Goal: Task Accomplishment & Management: Manage account settings

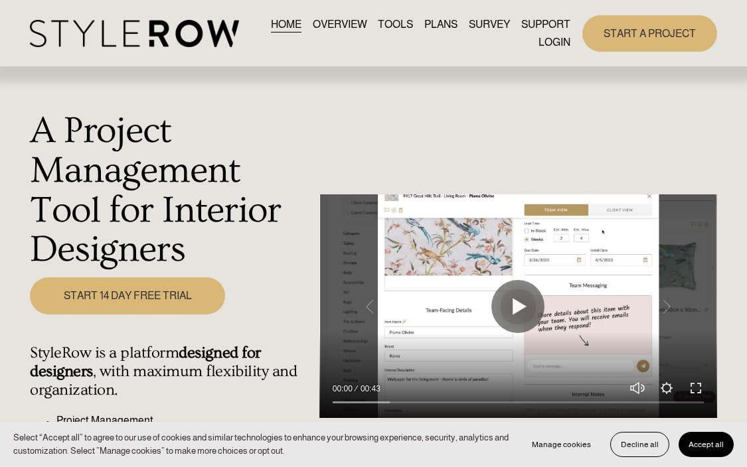
click at [548, 41] on link "LOGIN" at bounding box center [554, 42] width 32 height 18
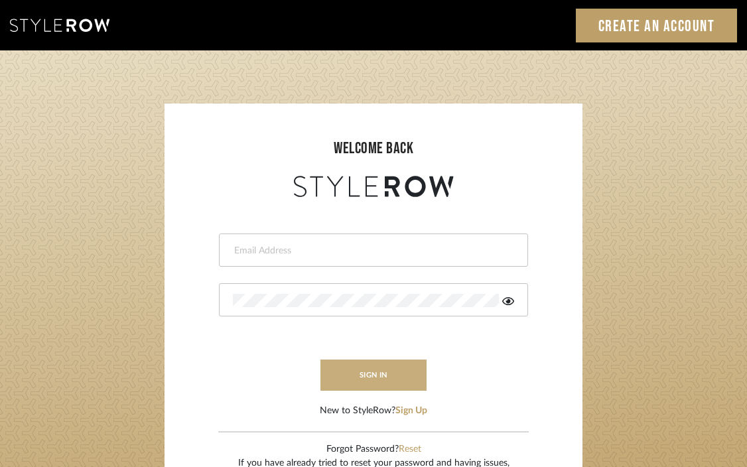
type input "[EMAIL_ADDRESS][DOMAIN_NAME]"
click at [369, 377] on button "sign in" at bounding box center [374, 375] width 106 height 31
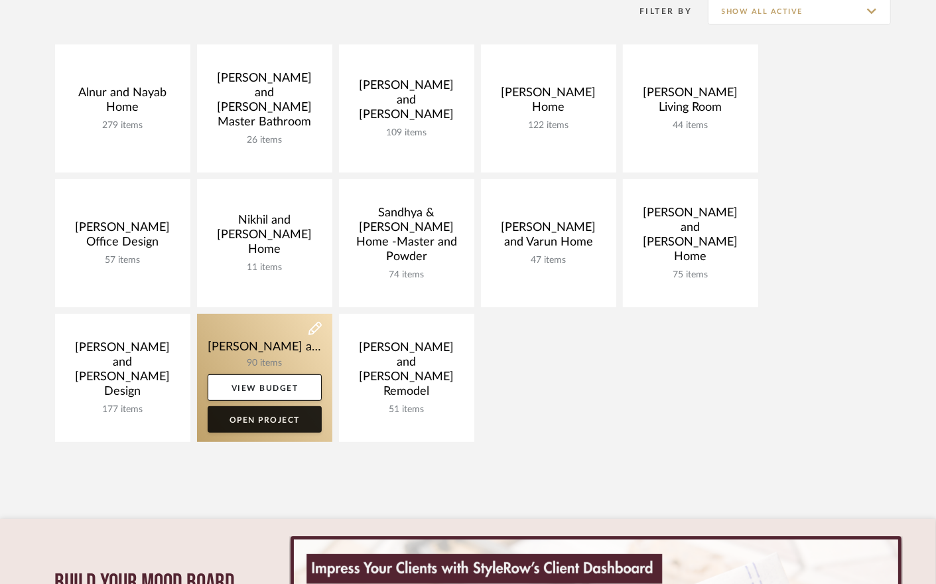
scroll to position [273, 0]
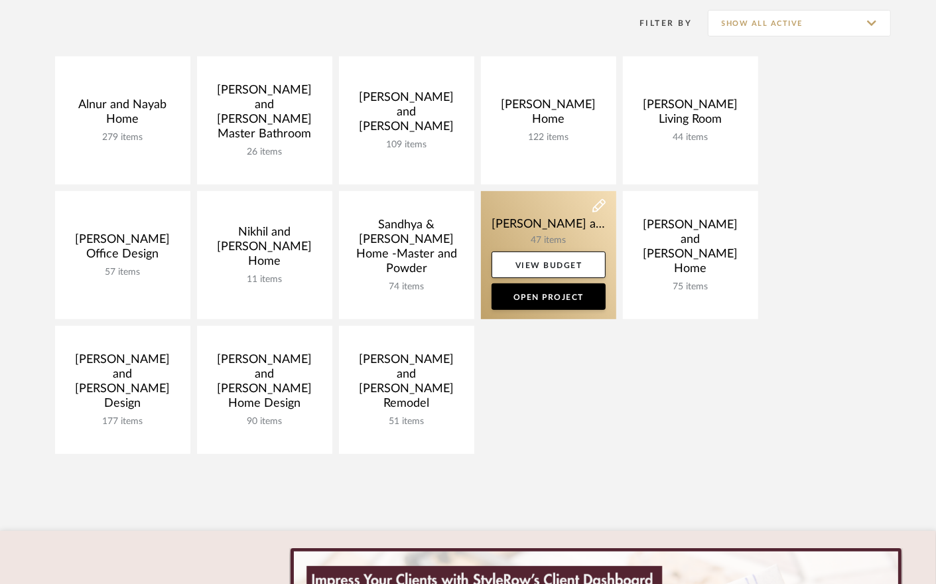
click at [544, 233] on link at bounding box center [548, 255] width 135 height 128
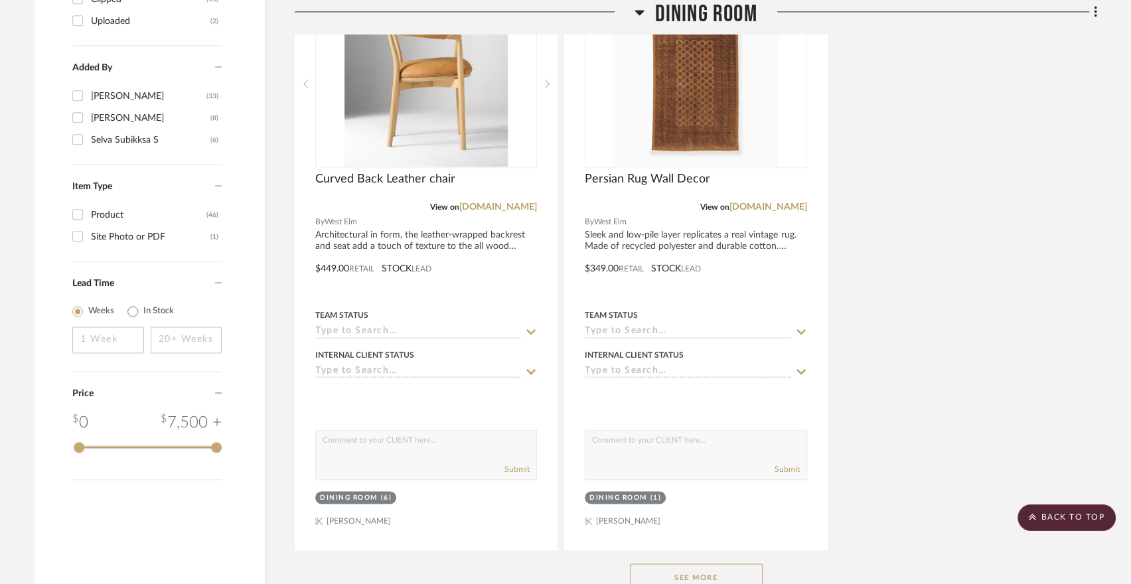
scroll to position [1709, 0]
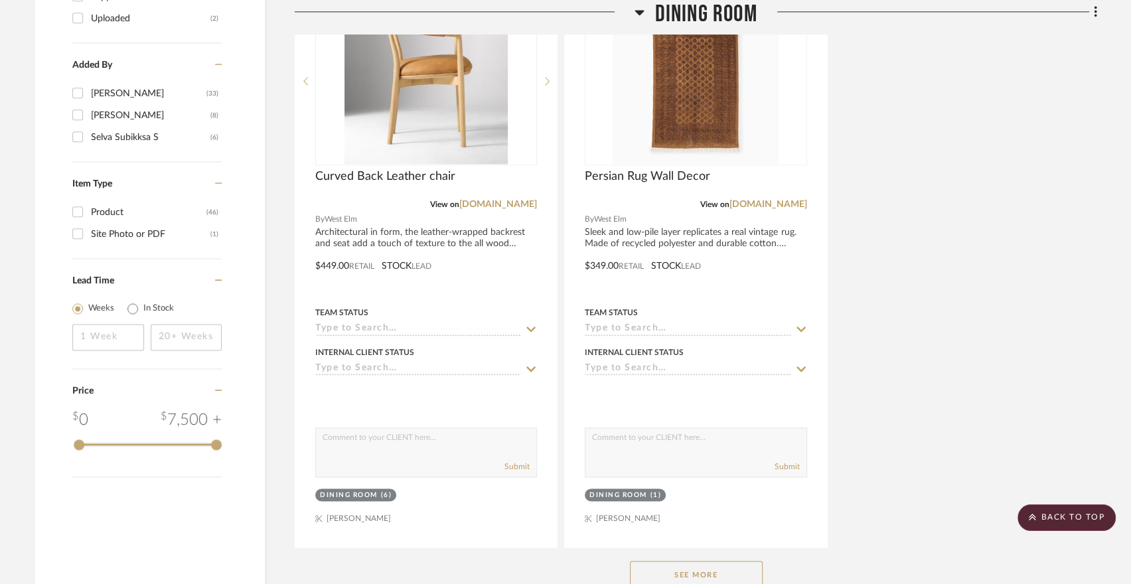
click at [663, 561] on button "See More" at bounding box center [696, 574] width 133 height 27
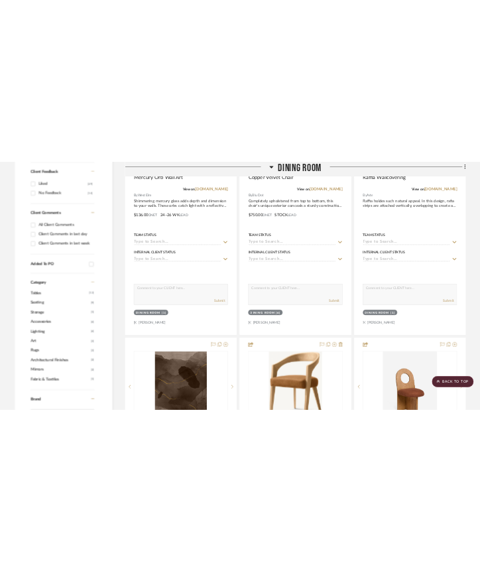
scroll to position [0, 0]
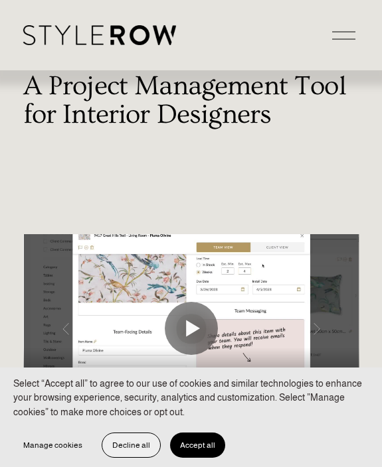
click at [150, 441] on span "Decline all" at bounding box center [131, 445] width 38 height 9
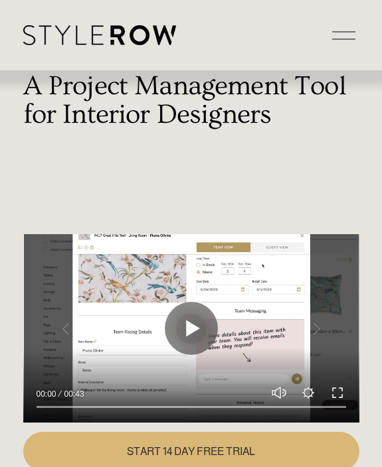
click at [332, 47] on button "Open Menu Close Menu" at bounding box center [343, 35] width 31 height 25
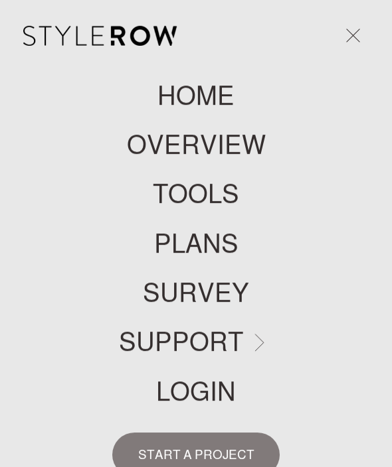
click at [200, 386] on link "LOGIN" at bounding box center [196, 392] width 80 height 26
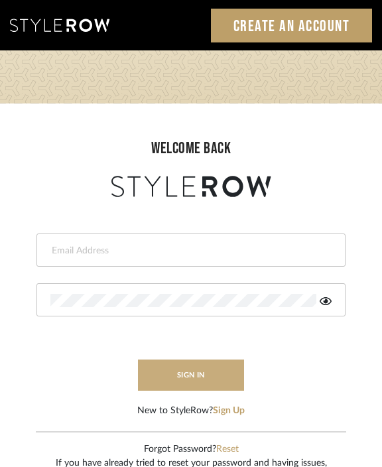
type input "[EMAIL_ADDRESS][DOMAIN_NAME]"
click at [186, 386] on button "sign in" at bounding box center [191, 375] width 106 height 31
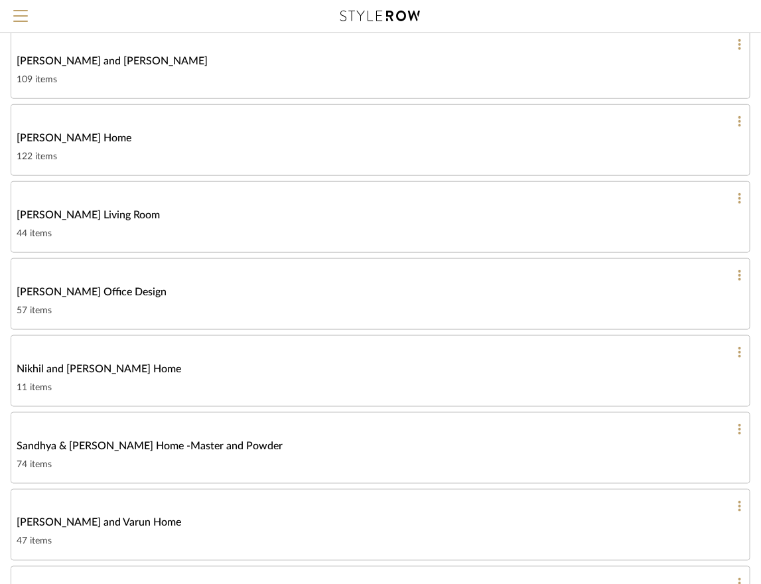
scroll to position [246, 0]
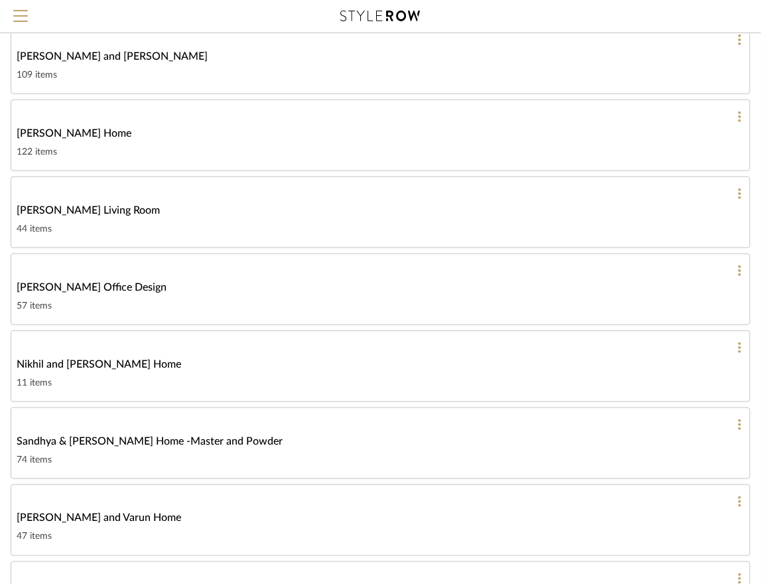
click at [111, 518] on link "Shalini and Varun Home 47 items" at bounding box center [381, 520] width 740 height 72
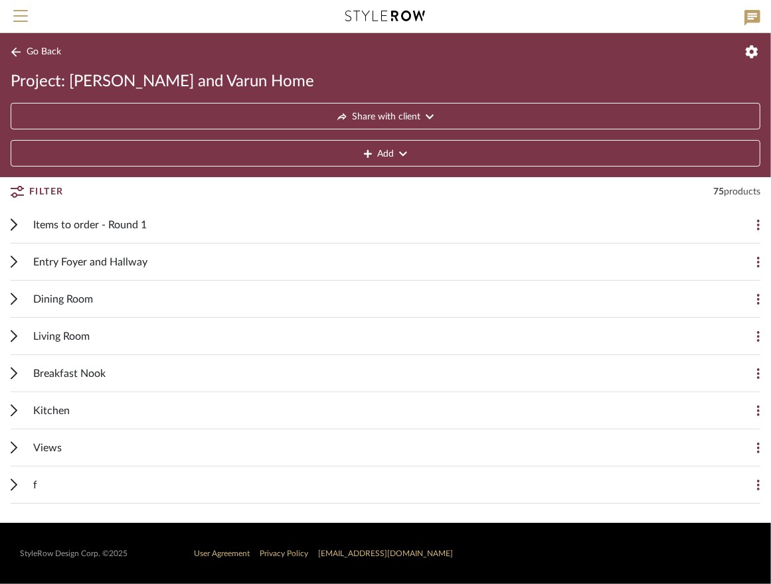
click at [15, 374] on icon at bounding box center [14, 373] width 7 height 13
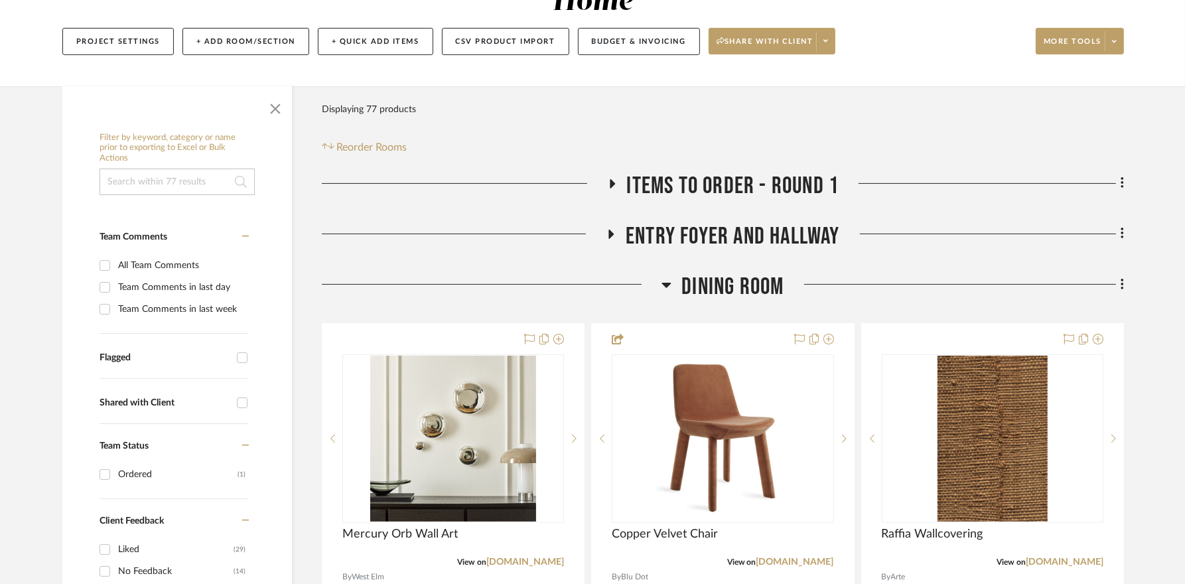
scroll to position [236, 0]
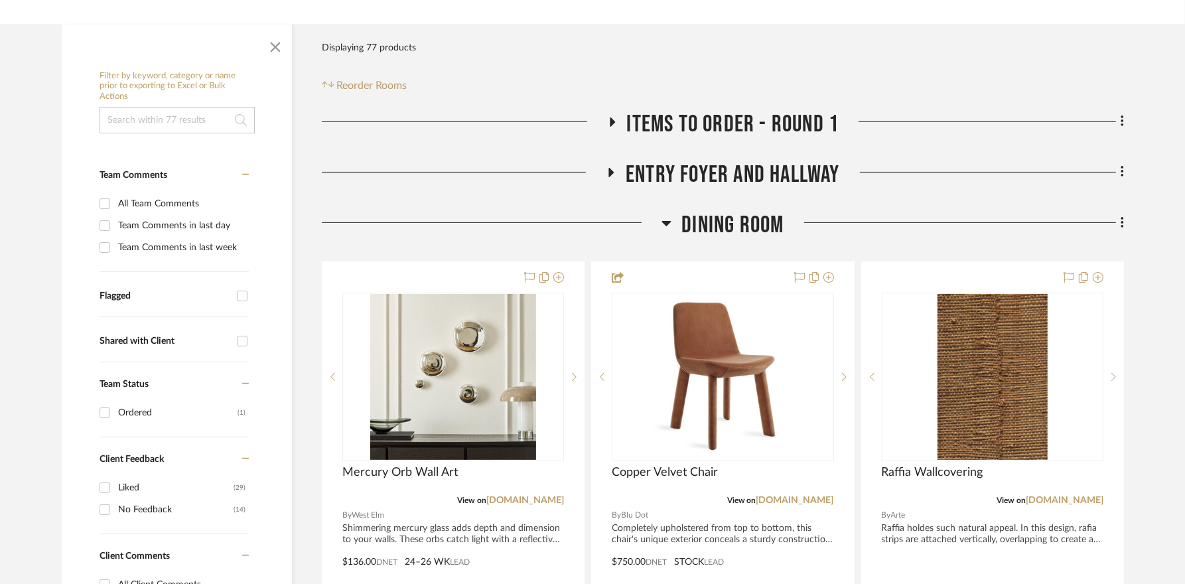
click at [665, 221] on icon at bounding box center [666, 223] width 9 height 5
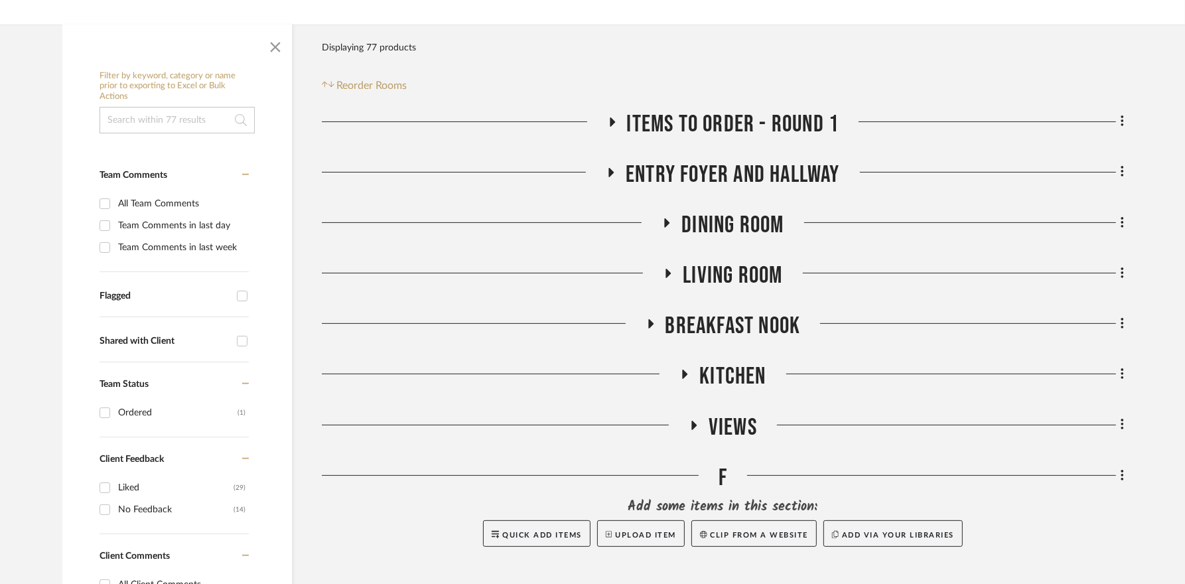
click at [646, 319] on icon at bounding box center [650, 324] width 16 height 10
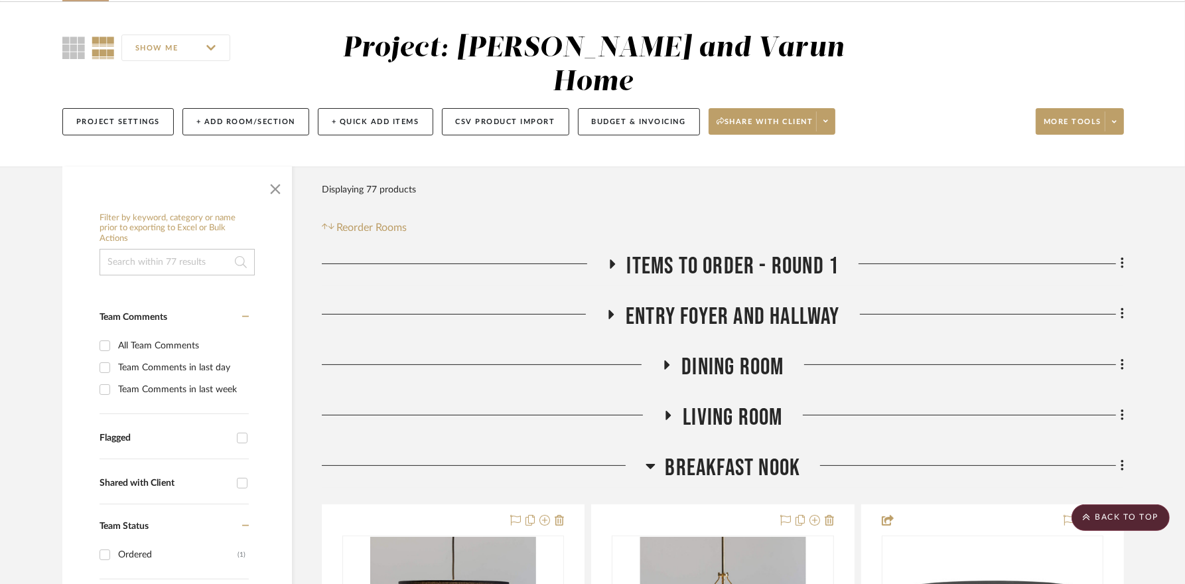
scroll to position [0, 0]
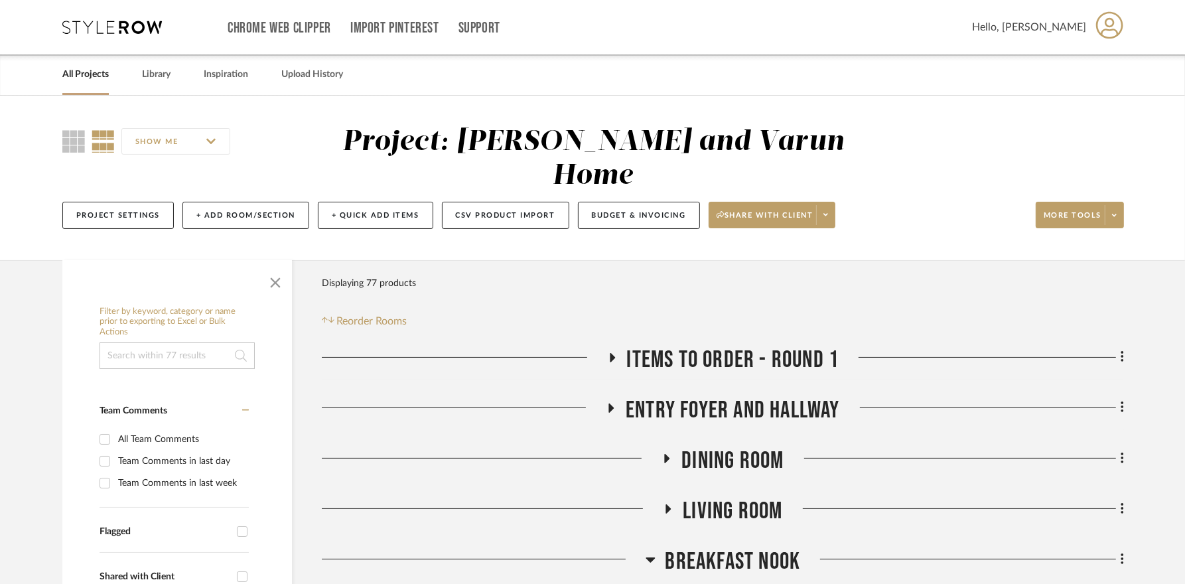
click at [92, 76] on link "All Projects" at bounding box center [85, 75] width 46 height 18
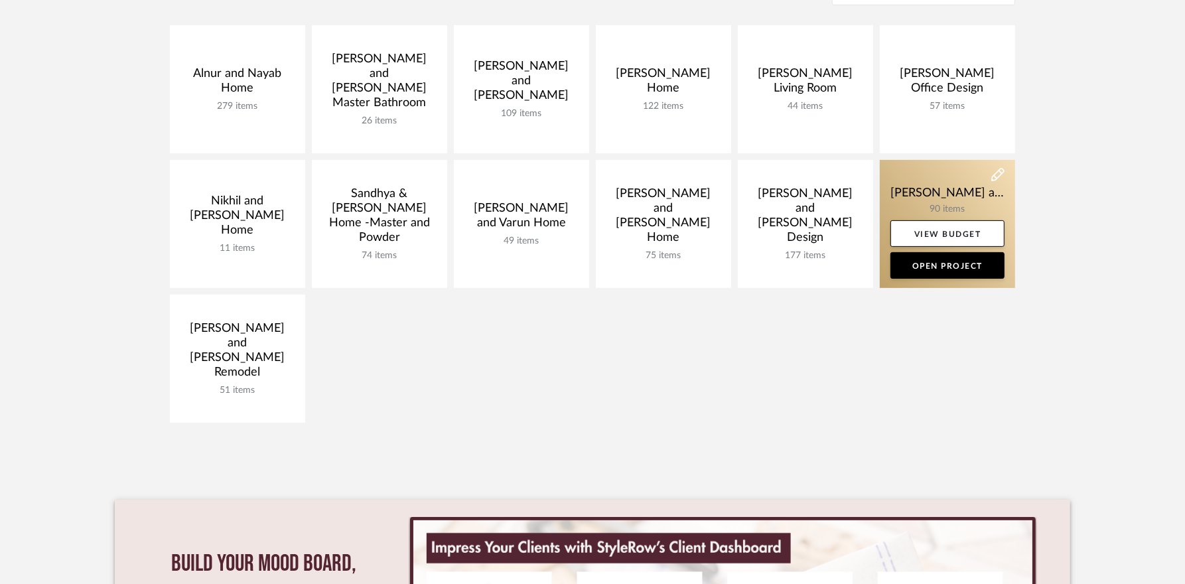
scroll to position [204, 0]
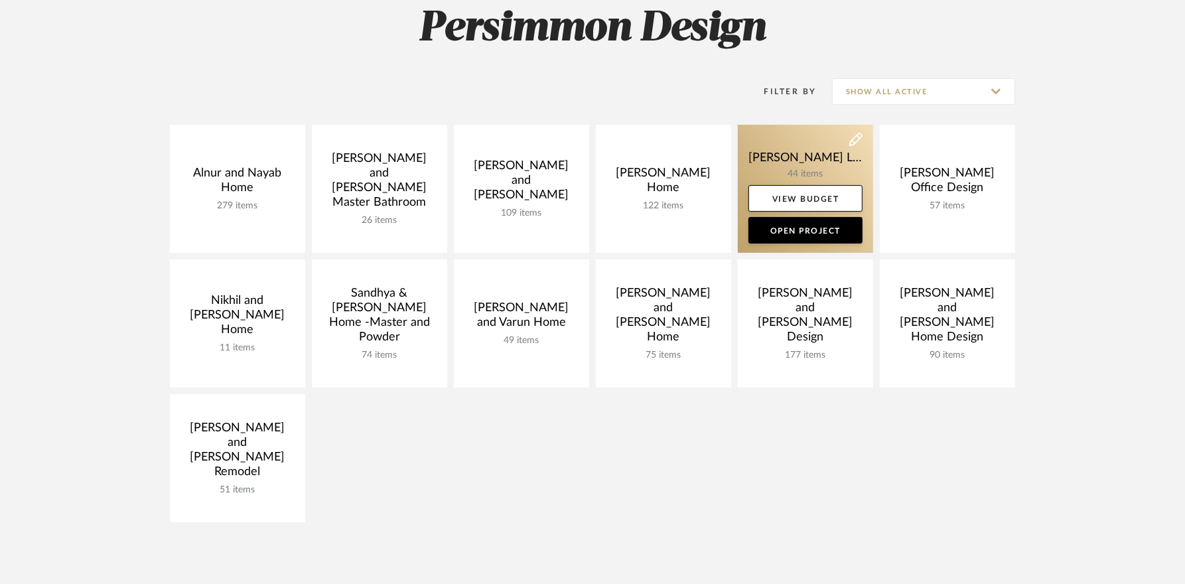
click at [770, 169] on link at bounding box center [805, 189] width 135 height 128
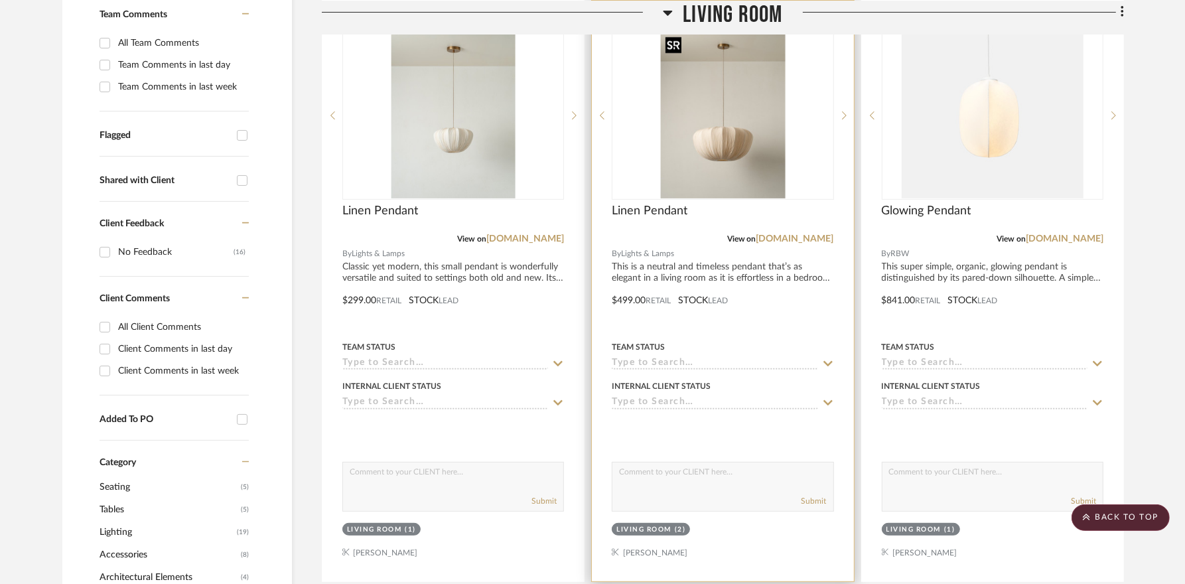
scroll to position [492, 0]
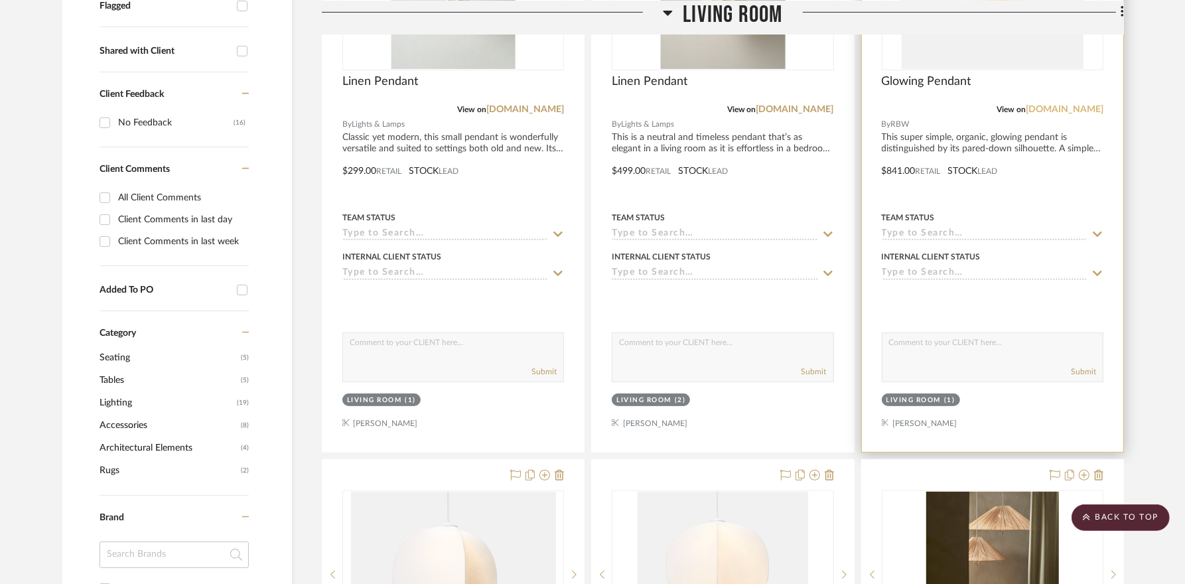
click at [770, 113] on link "[DOMAIN_NAME]" at bounding box center [1065, 109] width 78 height 9
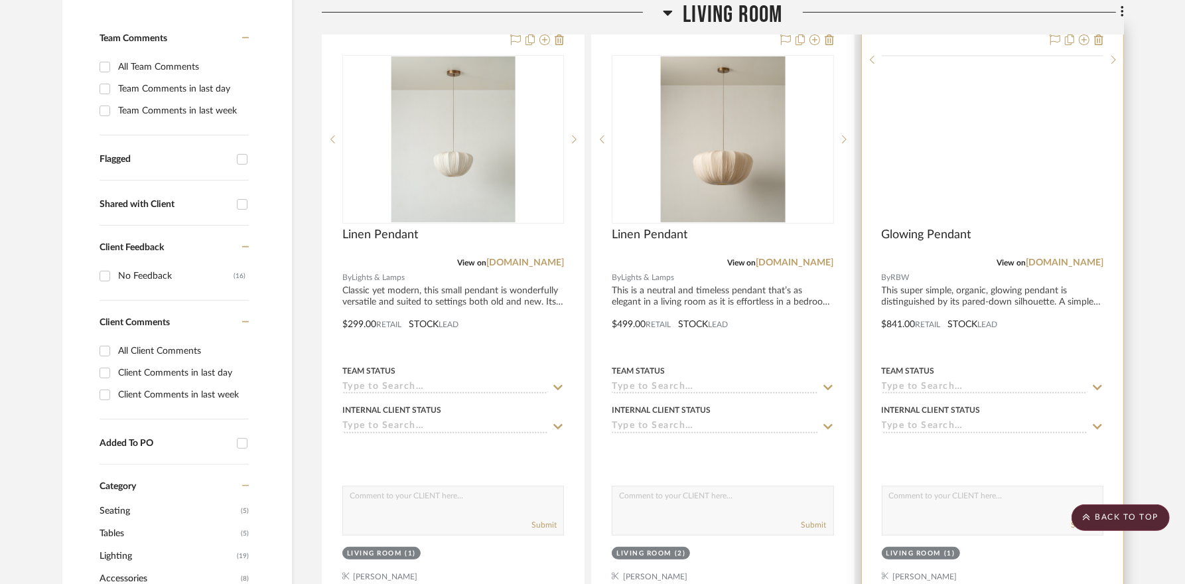
scroll to position [169, 0]
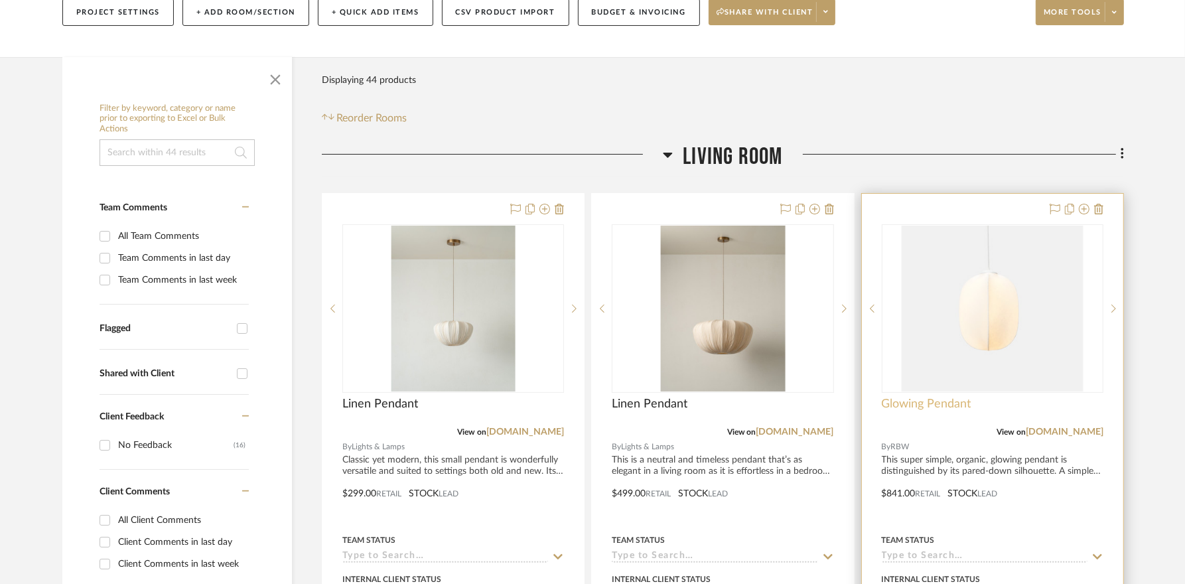
click at [770, 406] on span "Glowing Pendant" at bounding box center [927, 404] width 90 height 15
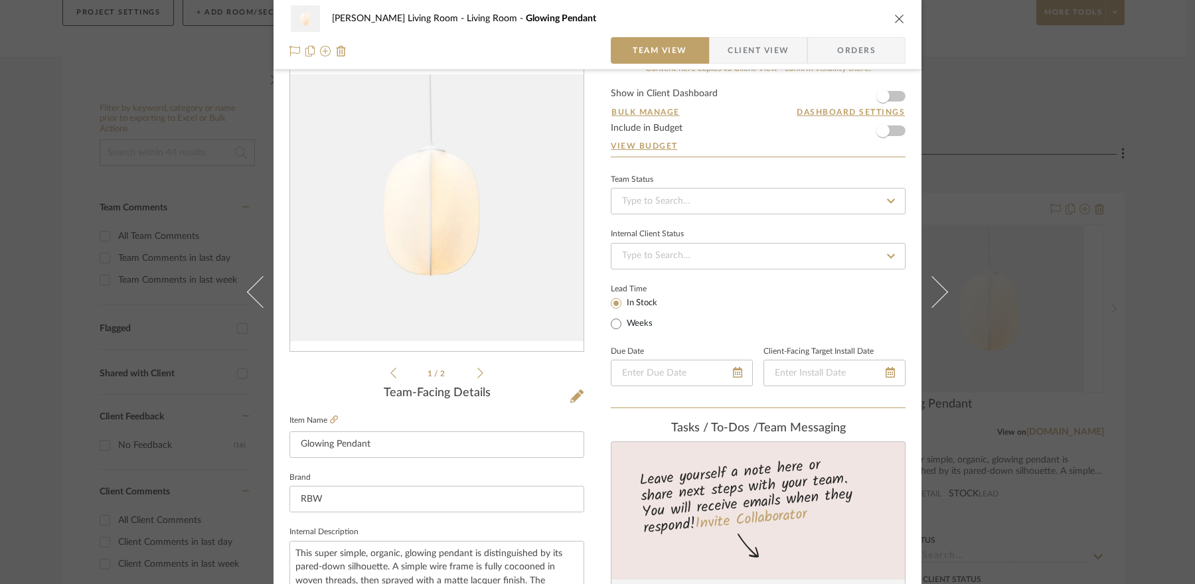
scroll to position [0, 0]
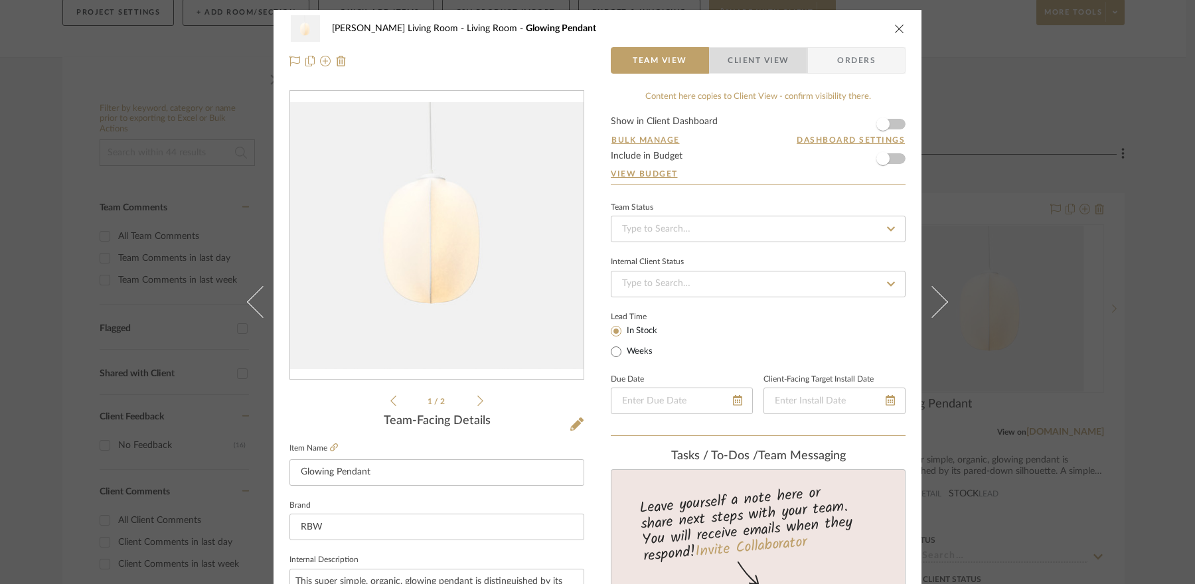
click at [744, 64] on span "Client View" at bounding box center [757, 60] width 61 height 27
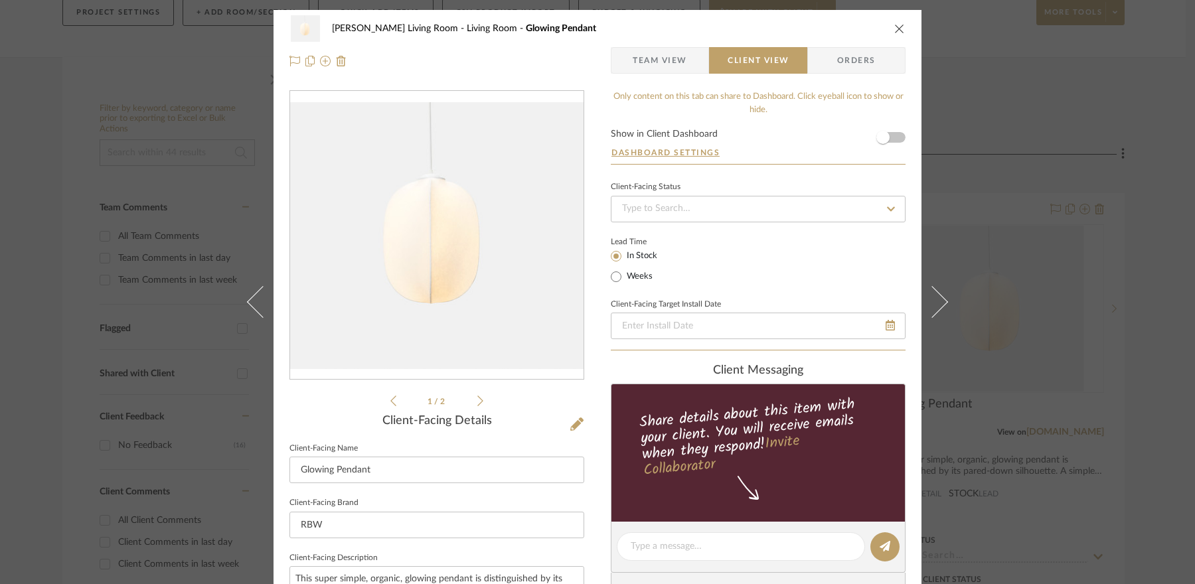
click at [674, 61] on span "Team View" at bounding box center [659, 60] width 54 height 27
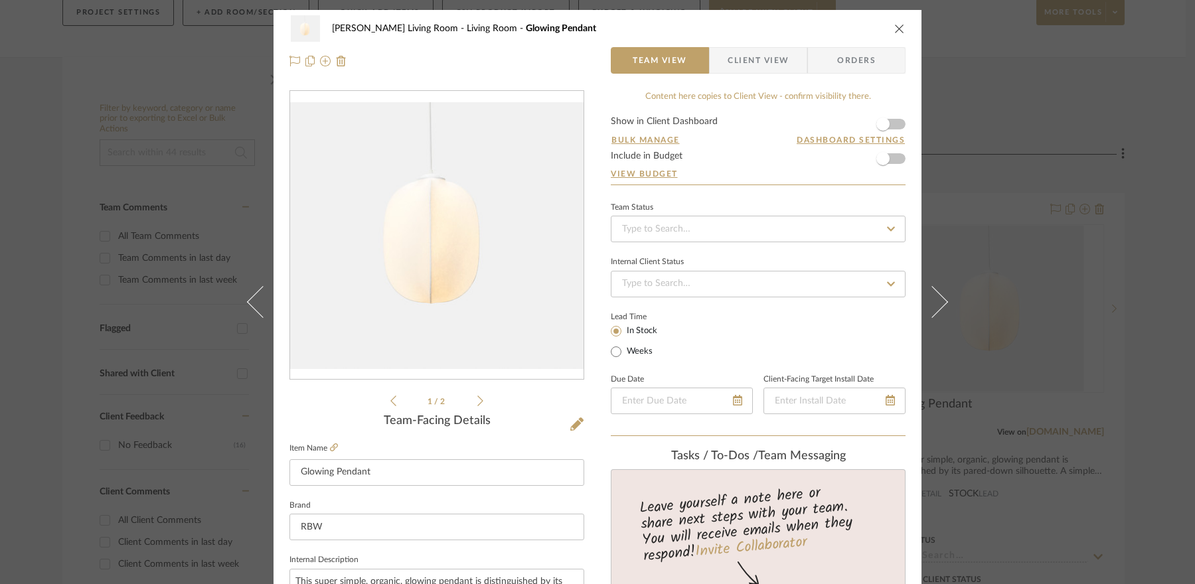
click at [747, 55] on span "Client View" at bounding box center [757, 60] width 61 height 27
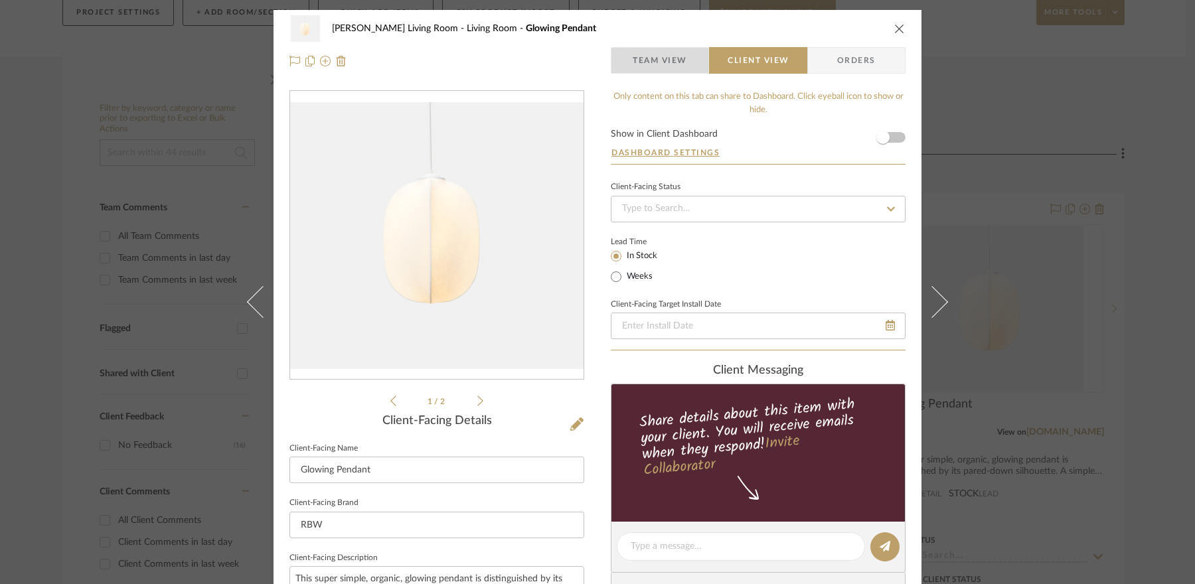
click at [674, 60] on span "Team View" at bounding box center [659, 60] width 54 height 27
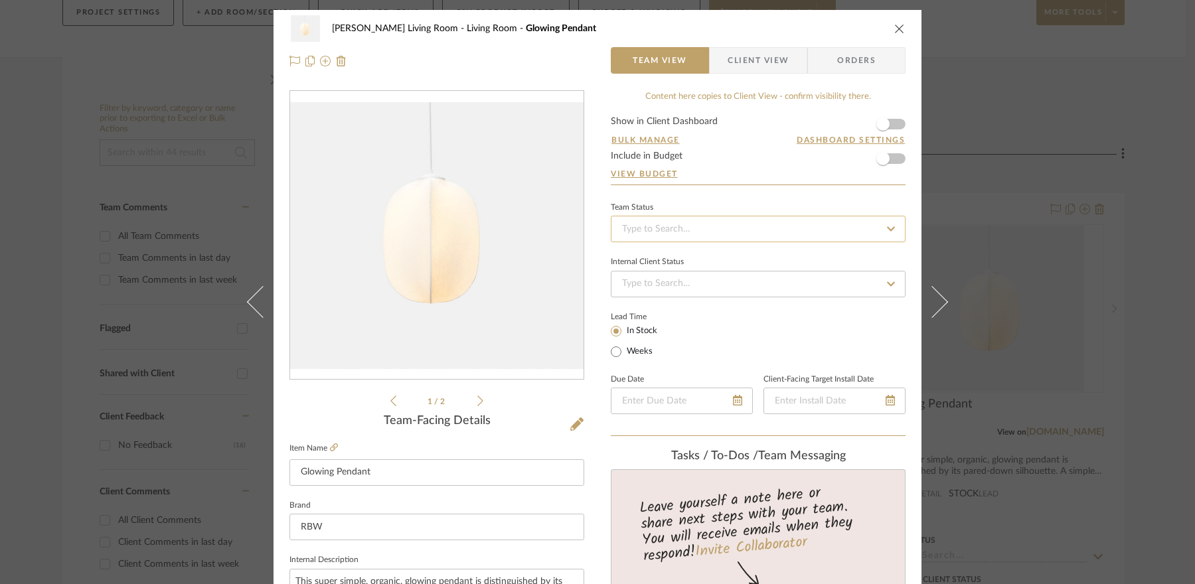
click at [680, 227] on input at bounding box center [758, 229] width 295 height 27
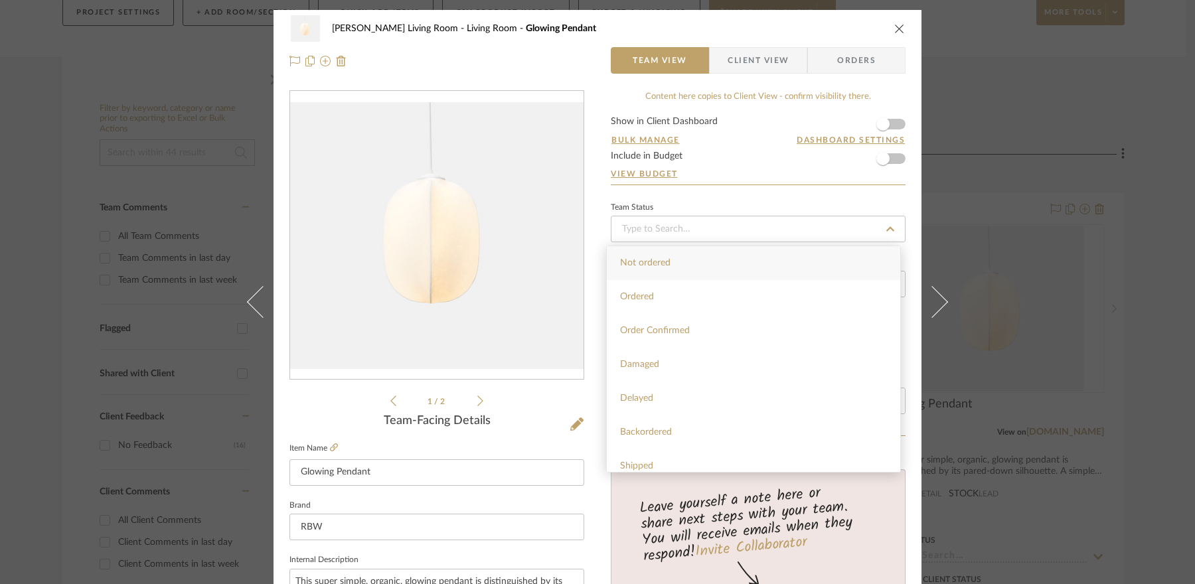
click at [760, 204] on div "Team Status" at bounding box center [758, 207] width 295 height 7
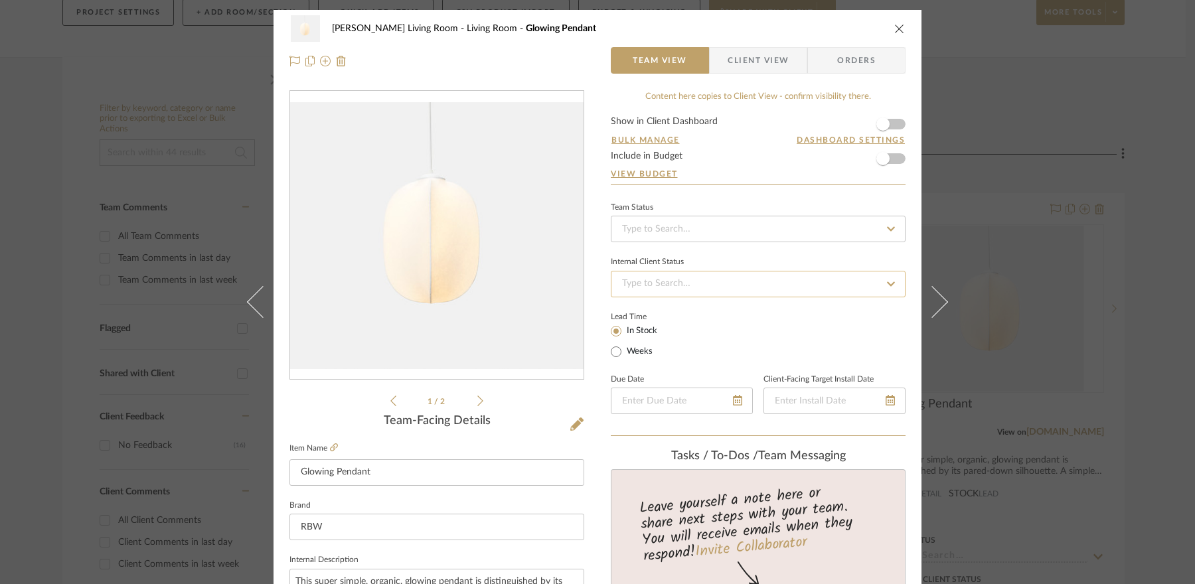
click at [770, 271] on input at bounding box center [758, 284] width 295 height 27
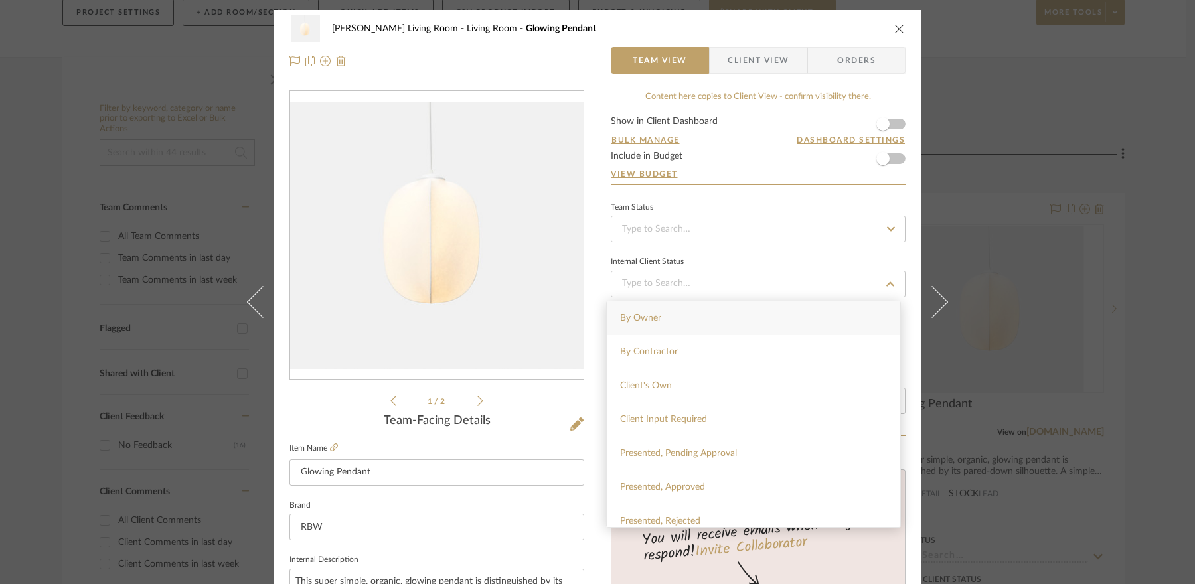
click at [770, 255] on div "Internal Client Status" at bounding box center [758, 275] width 295 height 44
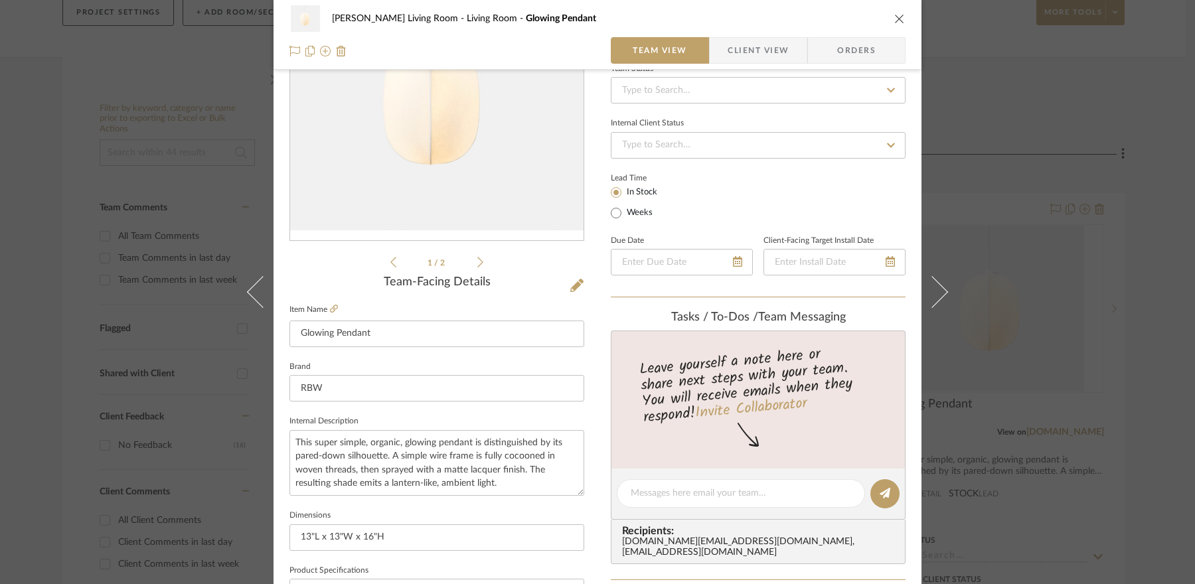
scroll to position [324, 0]
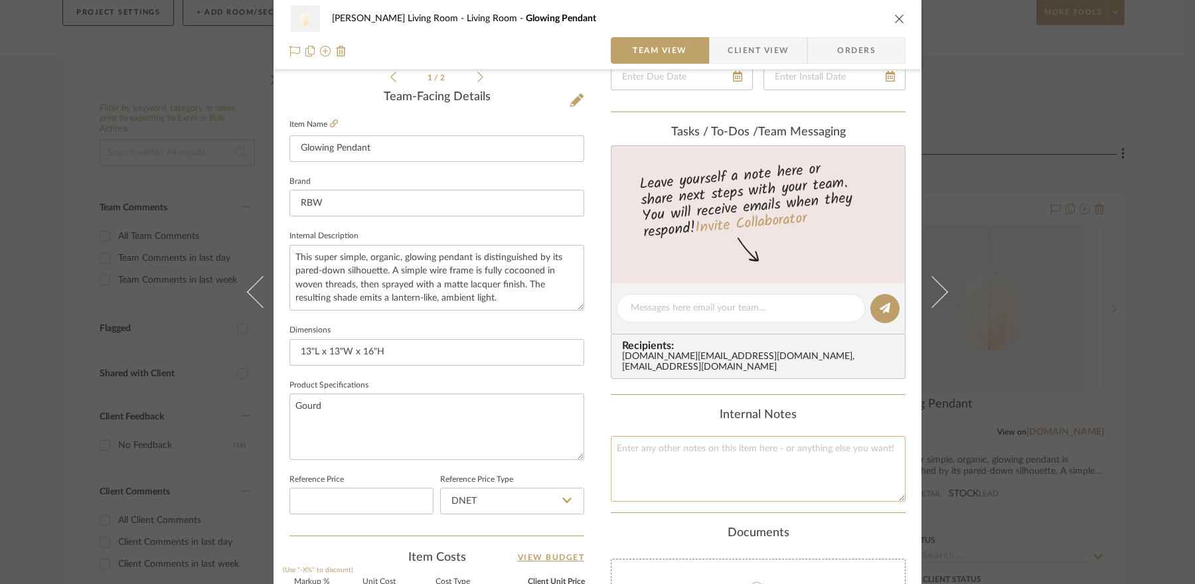
click at [721, 447] on textarea at bounding box center [758, 469] width 295 height 66
paste textarea "A tariff surcharge of 5.7% will be calculated at checkout"
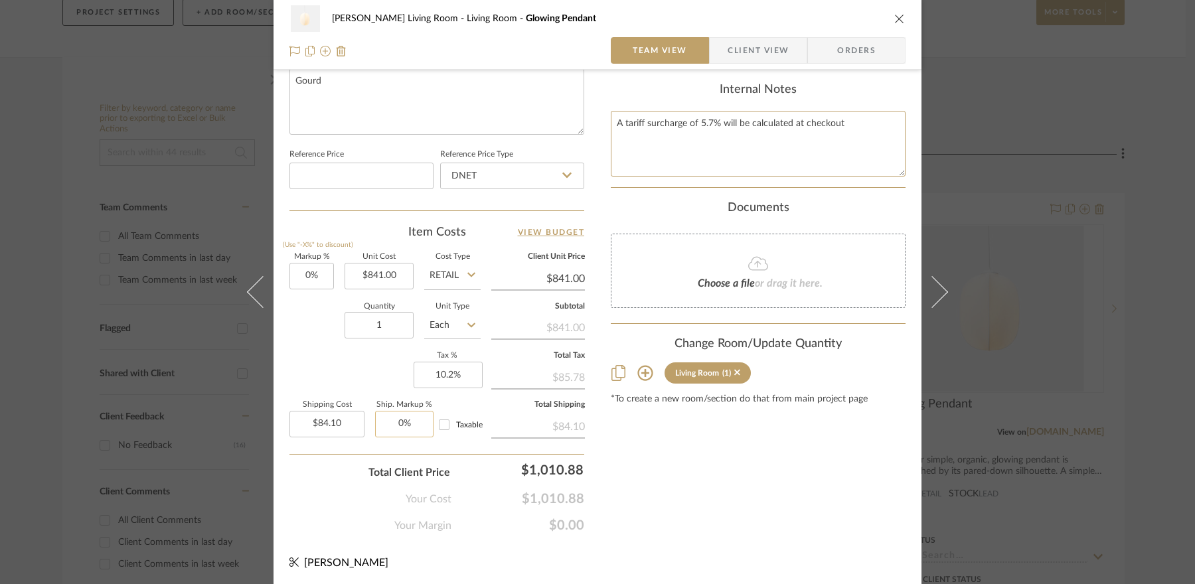
scroll to position [646, 0]
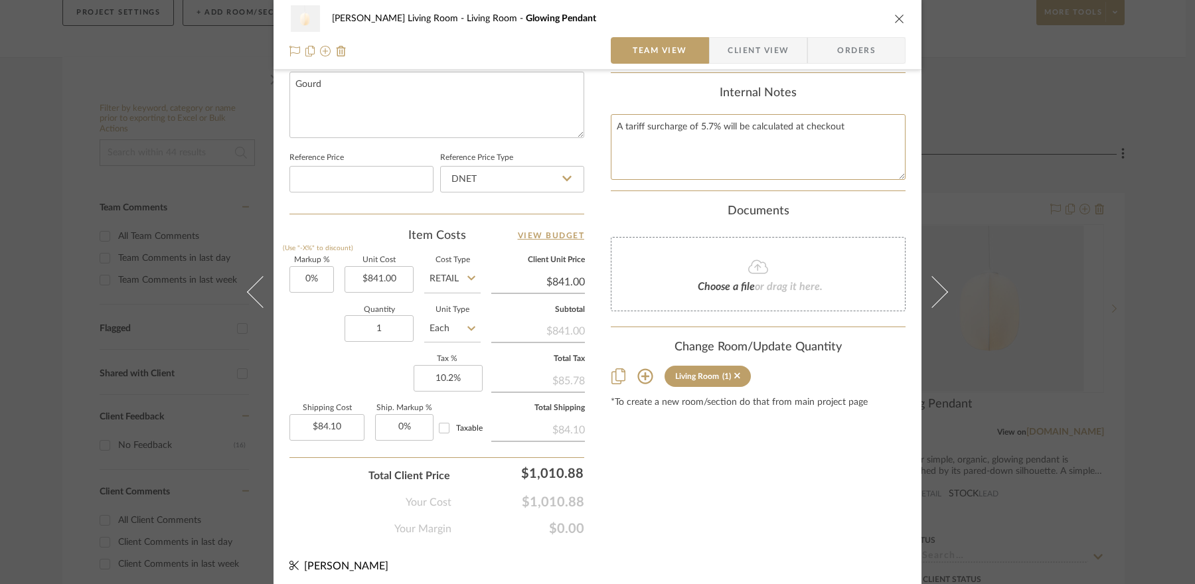
type textarea "A tariff surcharge of 5.7% will be calculated at checkout"
click at [638, 368] on icon at bounding box center [645, 376] width 16 height 16
click at [642, 369] on icon at bounding box center [645, 376] width 16 height 16
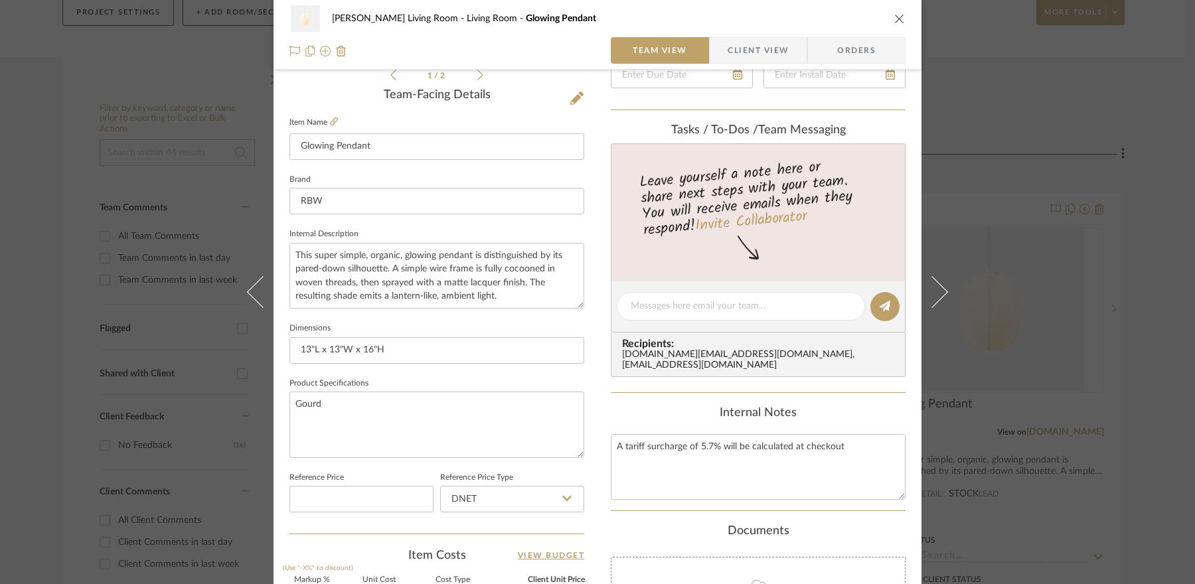
scroll to position [692, 0]
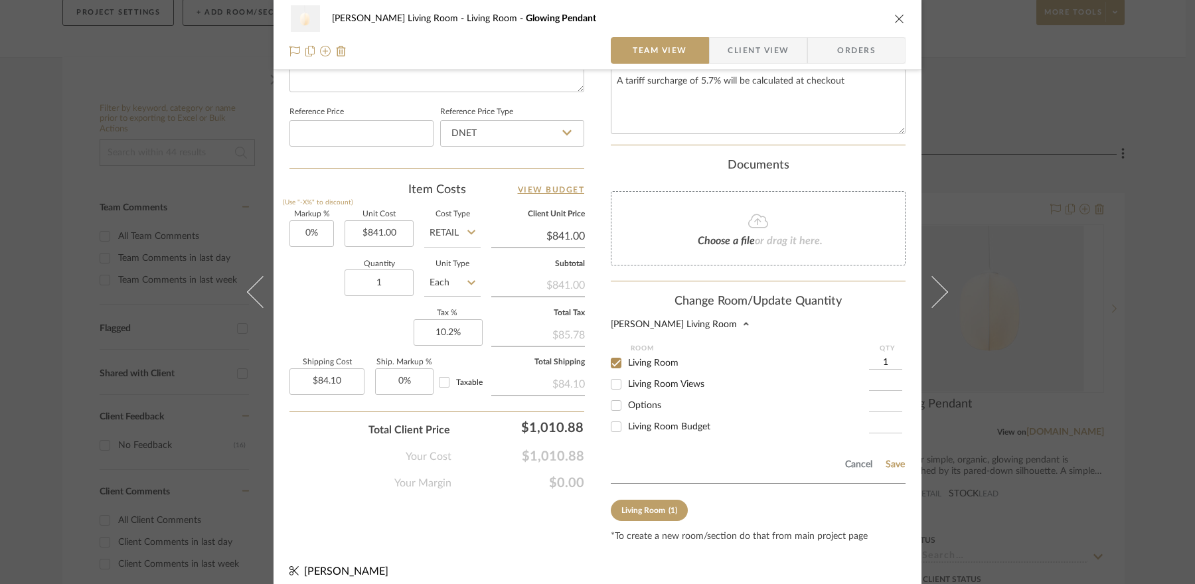
click at [770, 482] on div "[PERSON_NAME] Living Room Living Room Glowing Pendant Team View Client View Ord…" at bounding box center [597, 292] width 1195 height 584
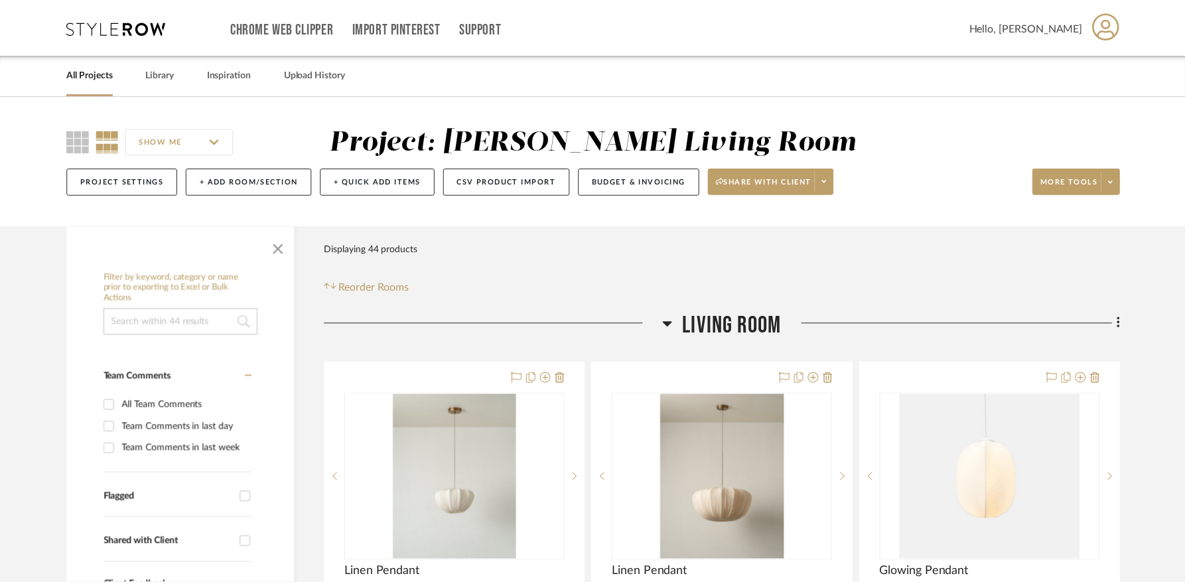
scroll to position [169, 0]
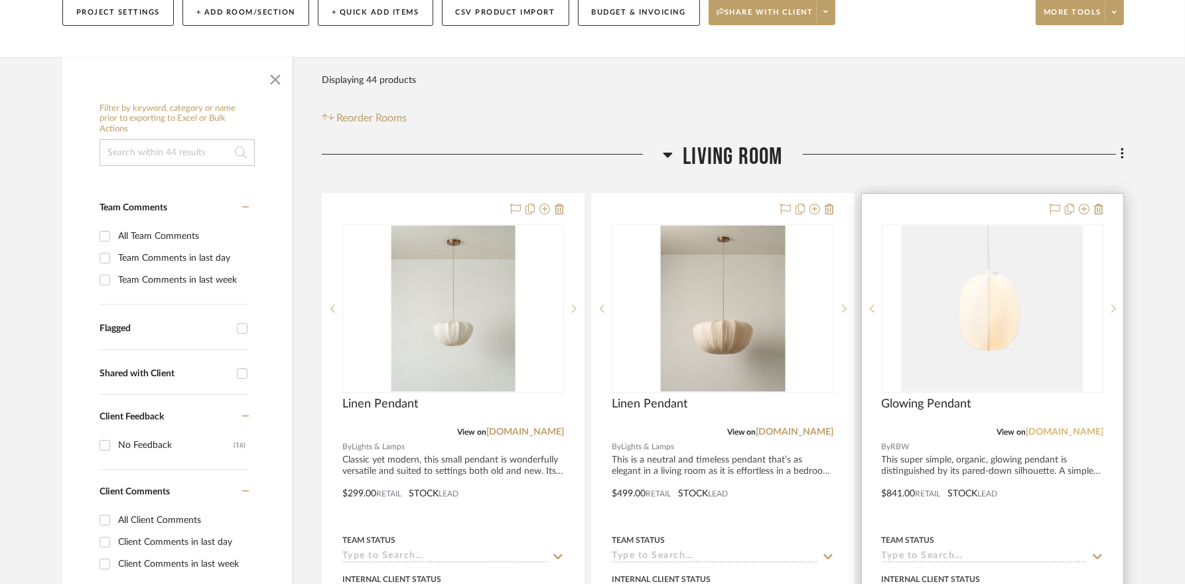
click at [770, 431] on link "[DOMAIN_NAME]" at bounding box center [1065, 431] width 78 height 9
click at [770, 271] on img "0" at bounding box center [993, 309] width 182 height 166
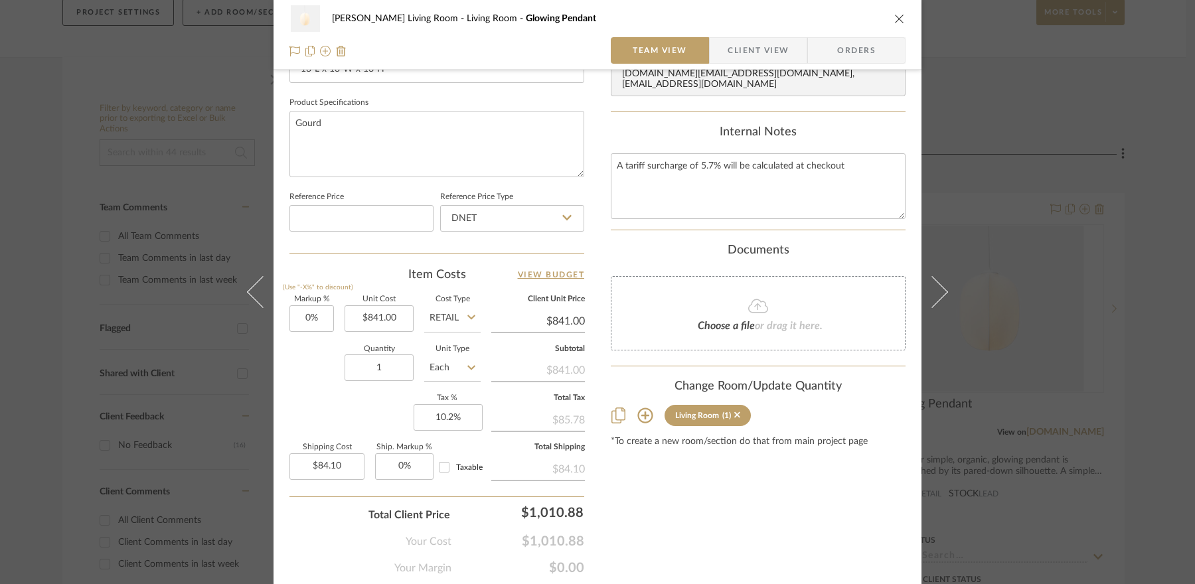
scroll to position [649, 0]
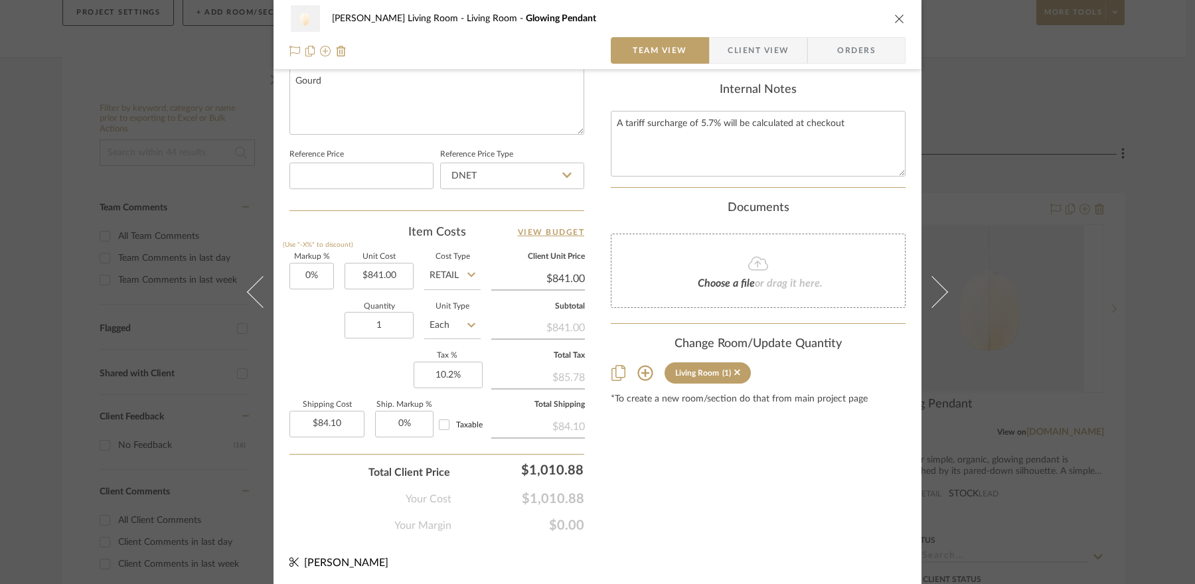
click at [770, 293] on div "[PERSON_NAME] Living Room Living Room Glowing Pendant Team View Client View Ord…" at bounding box center [597, 292] width 1195 height 584
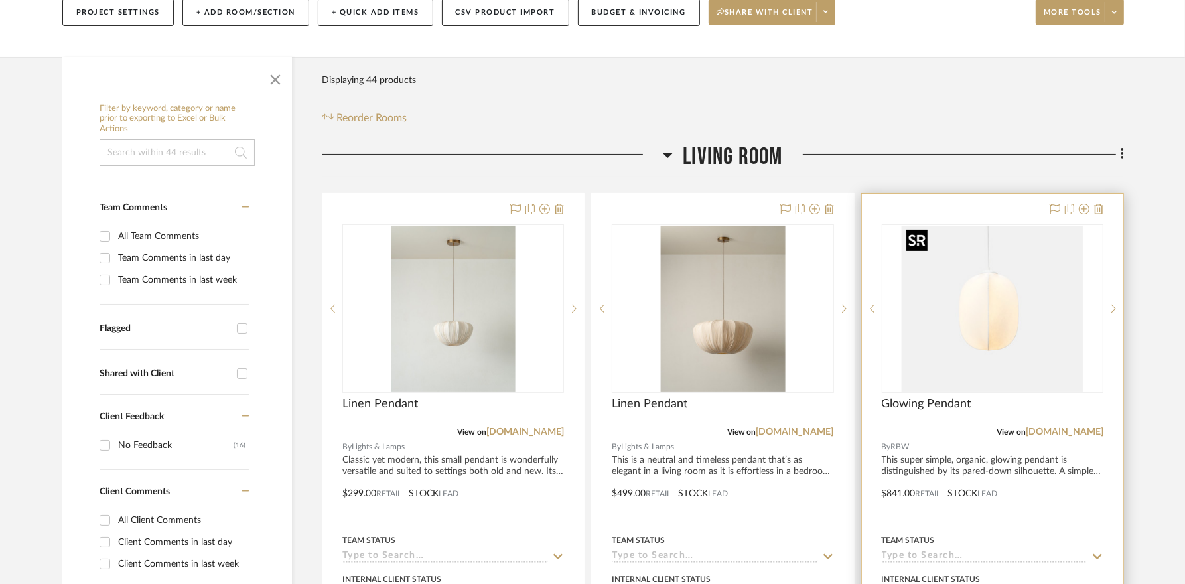
scroll to position [712, 0]
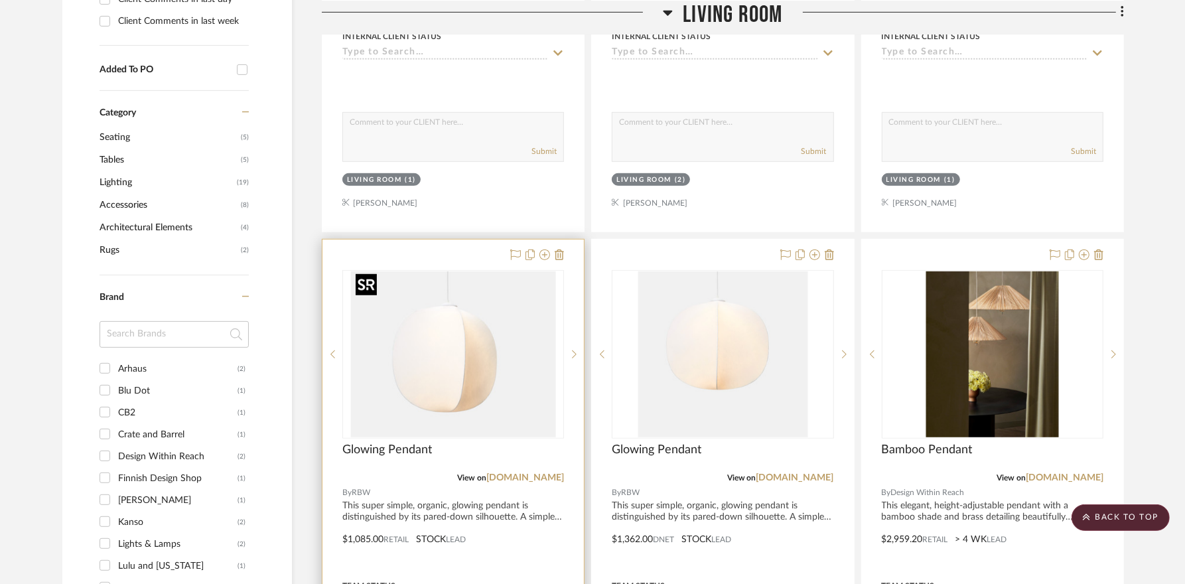
click at [520, 395] on img "0" at bounding box center [453, 354] width 205 height 166
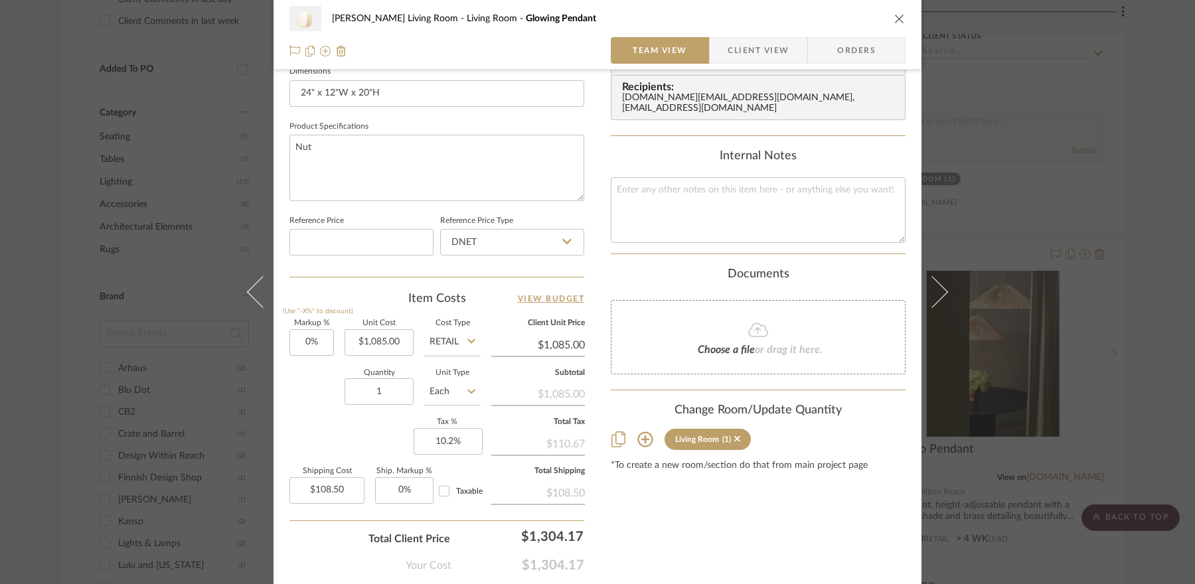
scroll to position [649, 0]
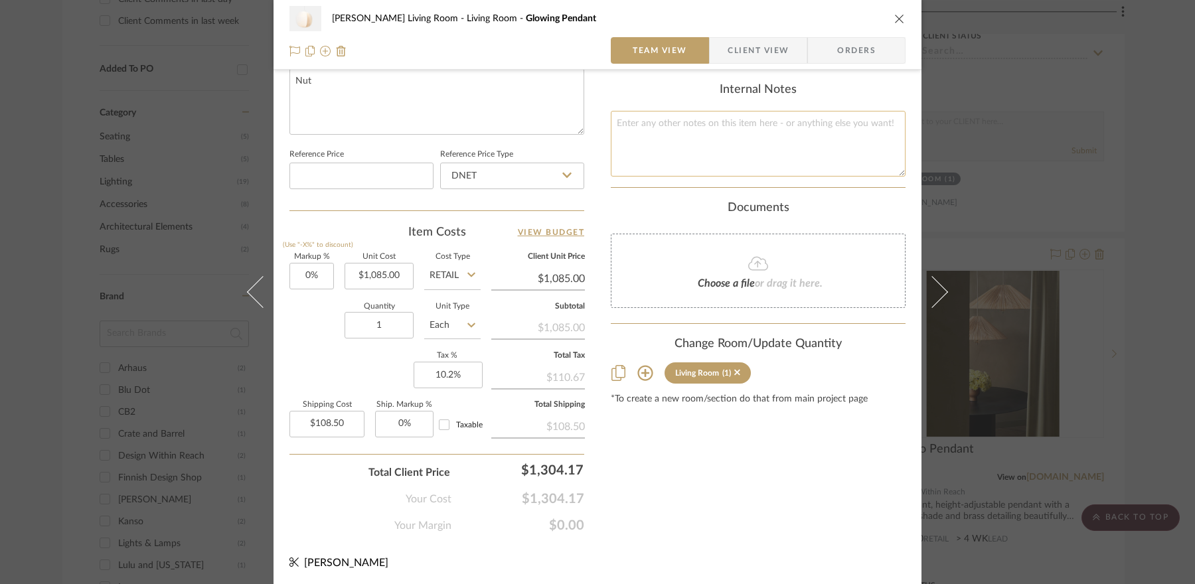
click at [751, 143] on textarea at bounding box center [758, 144] width 295 height 66
paste textarea "A tariff surcharge of 5.7% will be calculated at checkout"
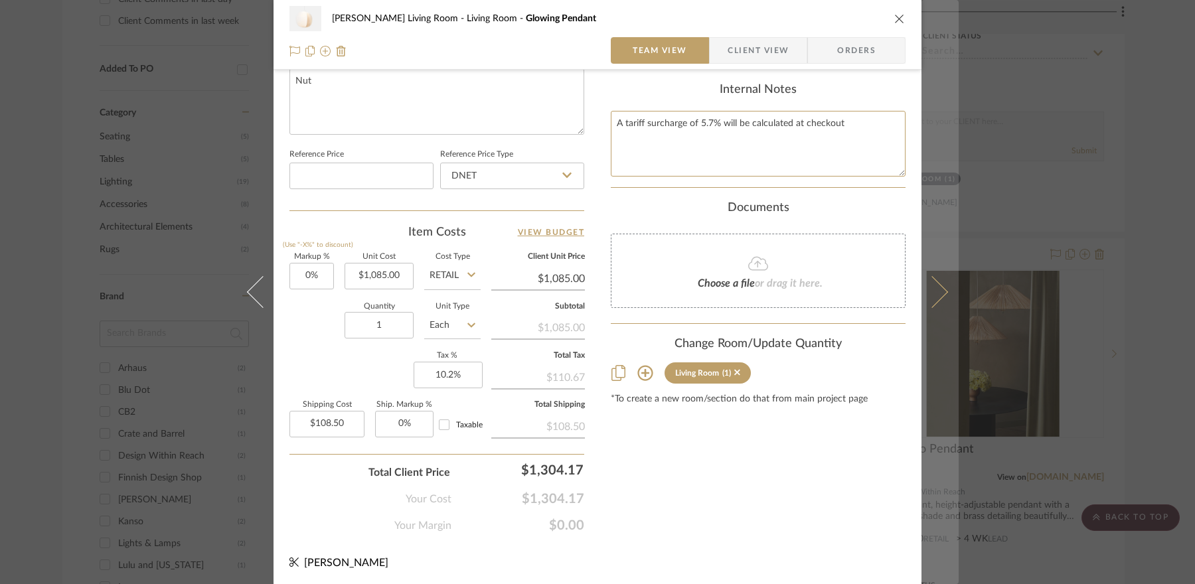
type textarea "A tariff surcharge of 5.7% will be calculated at checkout"
click at [770, 406] on button at bounding box center [939, 292] width 37 height 584
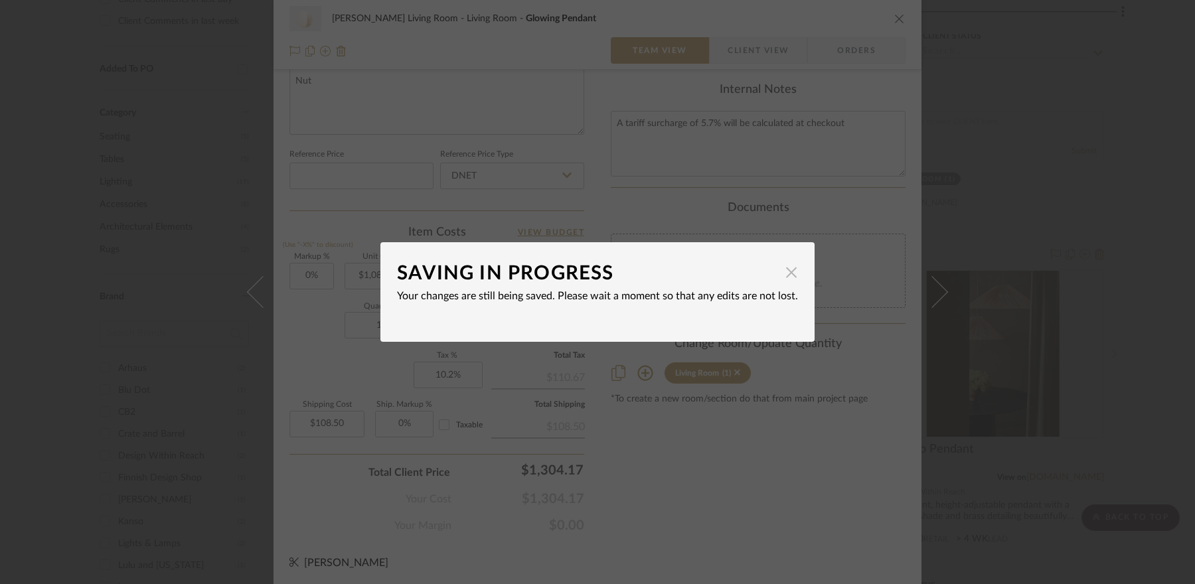
click at [770, 267] on span "button" at bounding box center [791, 272] width 27 height 27
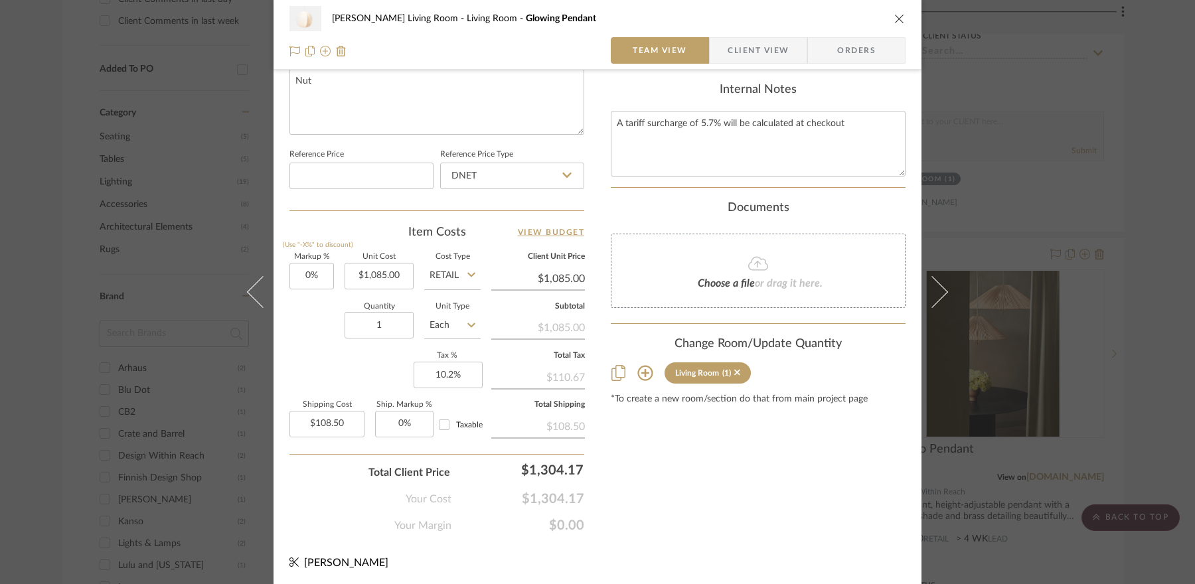
click at [770, 100] on div "[PERSON_NAME] Living Room Living Room Glowing Pendant Team View Client View Ord…" at bounding box center [597, 292] width 1195 height 584
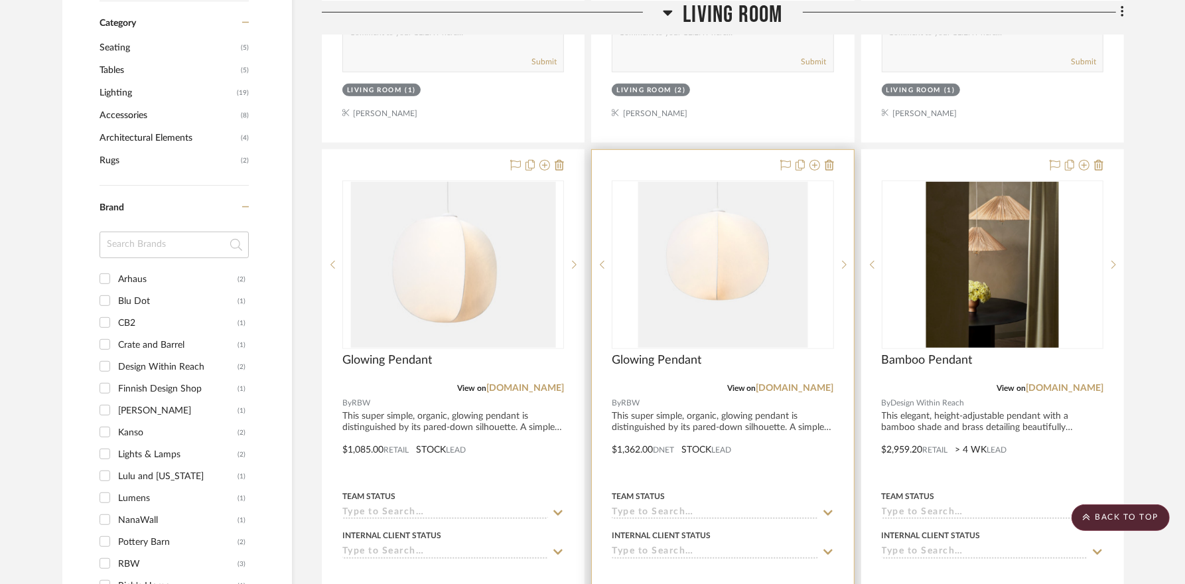
scroll to position [1017, 0]
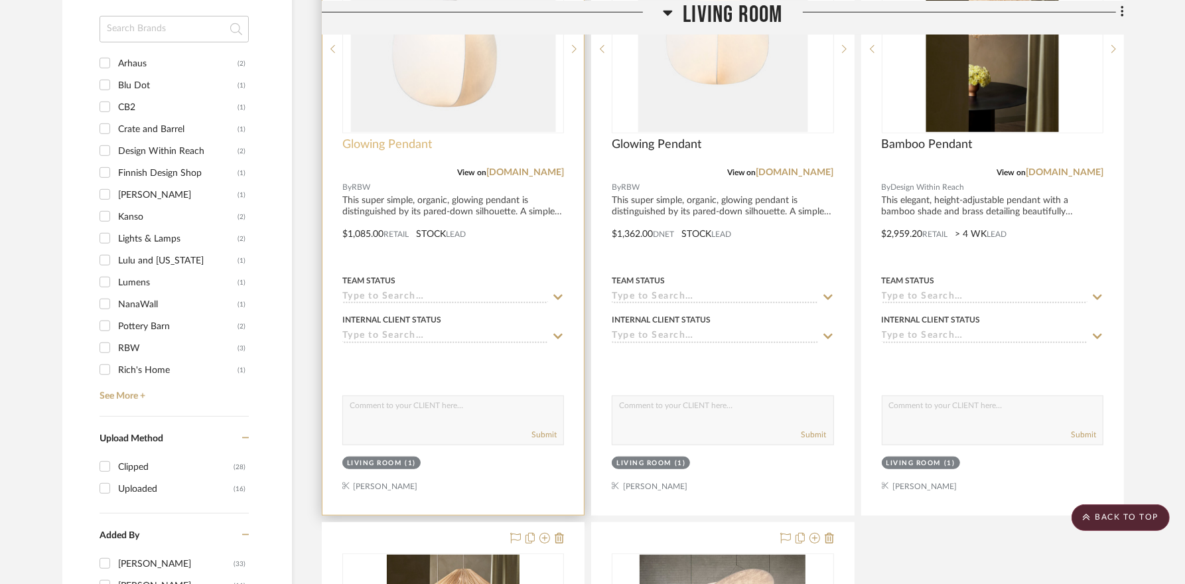
click at [414, 141] on span "Glowing Pendant" at bounding box center [387, 144] width 90 height 15
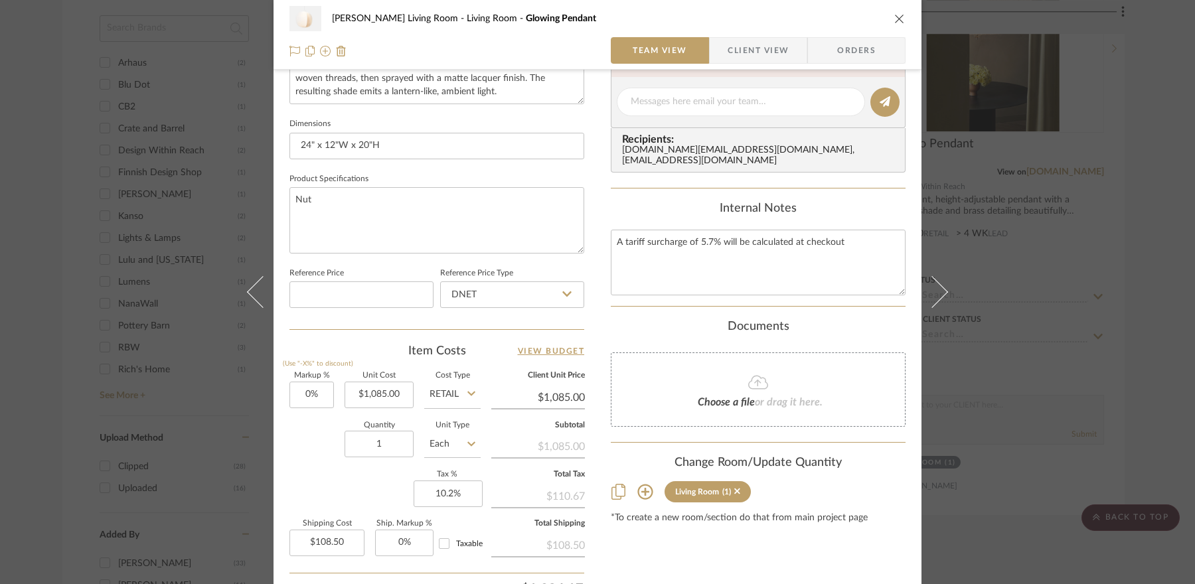
scroll to position [531, 0]
click at [770, 165] on div "[PERSON_NAME] Living Room Living Room Glowing Pendant Team View Client View Ord…" at bounding box center [597, 292] width 1195 height 584
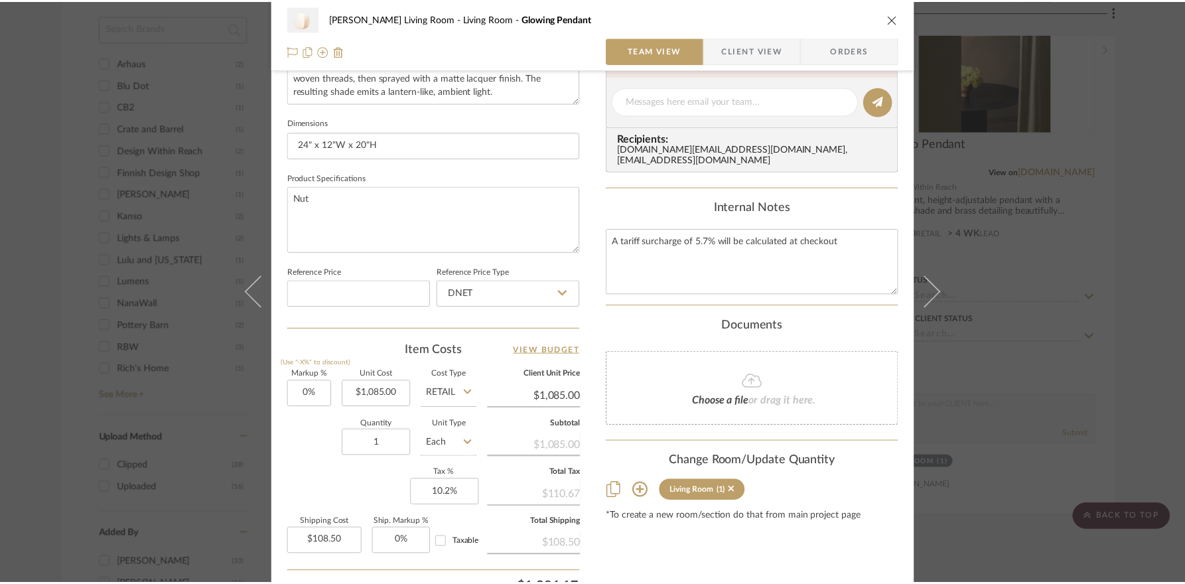
scroll to position [1017, 0]
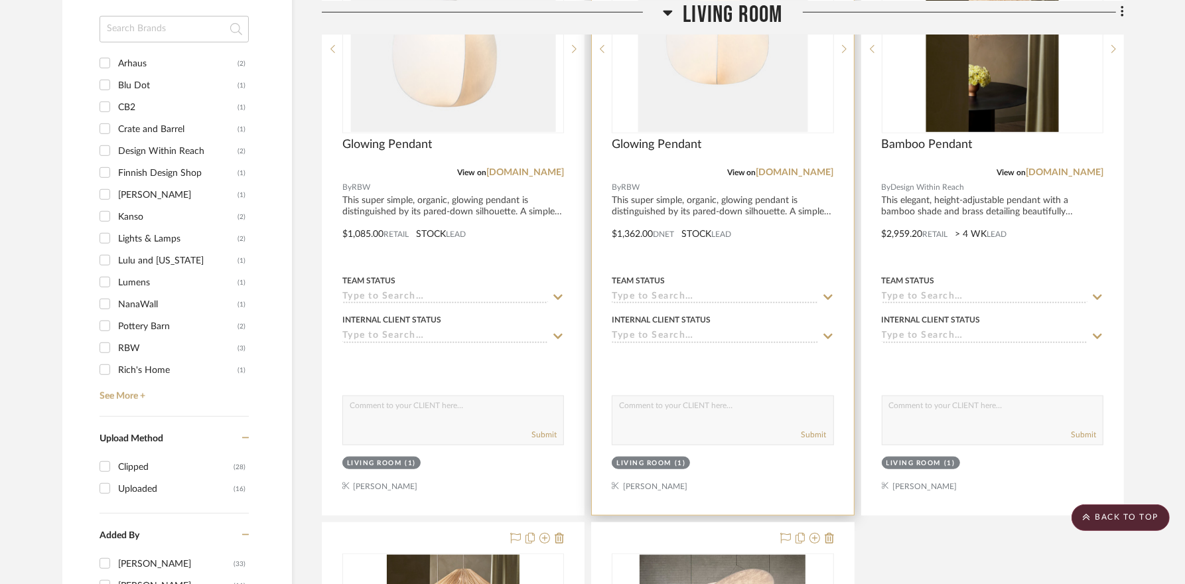
click at [694, 58] on img "0" at bounding box center [723, 49] width 171 height 166
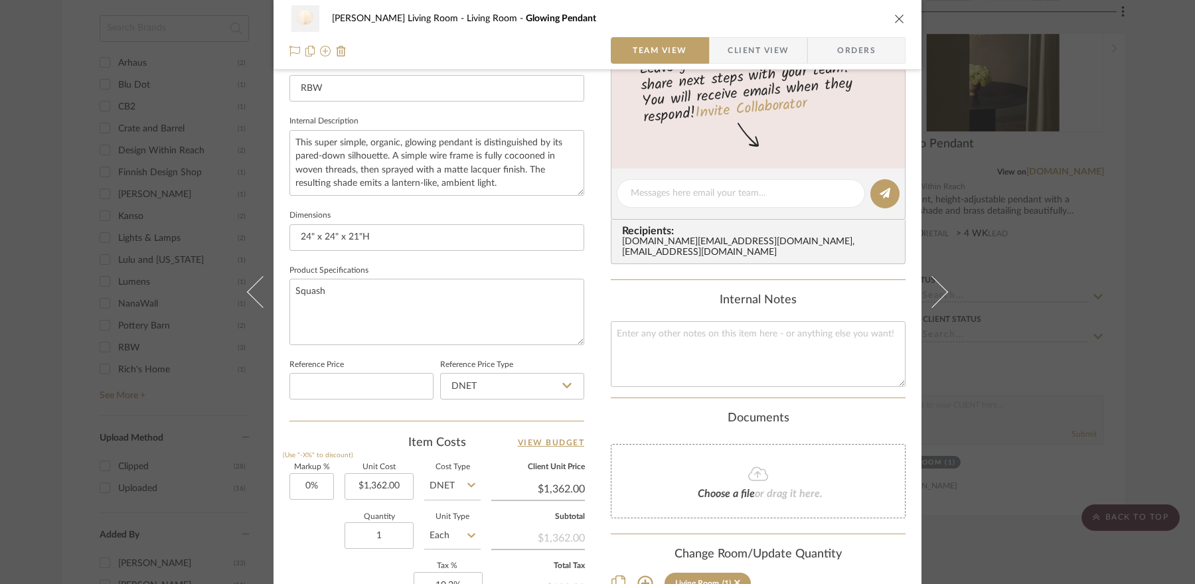
scroll to position [557, 0]
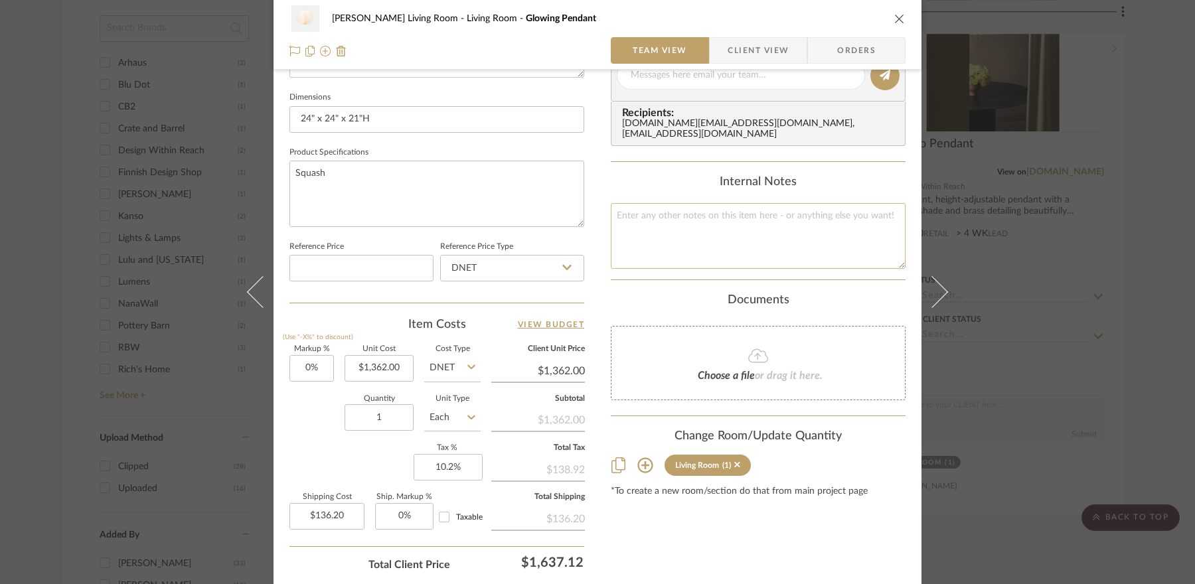
click at [724, 220] on textarea at bounding box center [758, 236] width 295 height 66
paste textarea "A tariff surcharge of 5.7% will be calculated at checkout"
type textarea "A tariff surcharge of 5.7% will be calculated at checkout"
click at [770, 437] on div "[PERSON_NAME] Living Room Living Room Glowing Pendant Team View Client View Ord…" at bounding box center [597, 292] width 1195 height 584
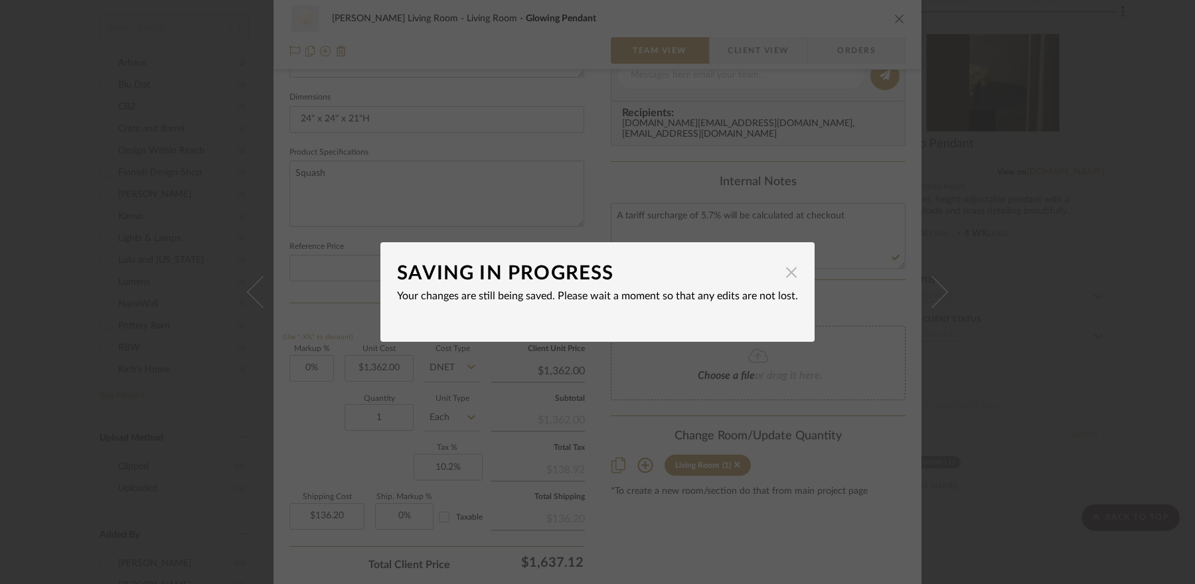
click at [770, 280] on span "button" at bounding box center [791, 272] width 27 height 27
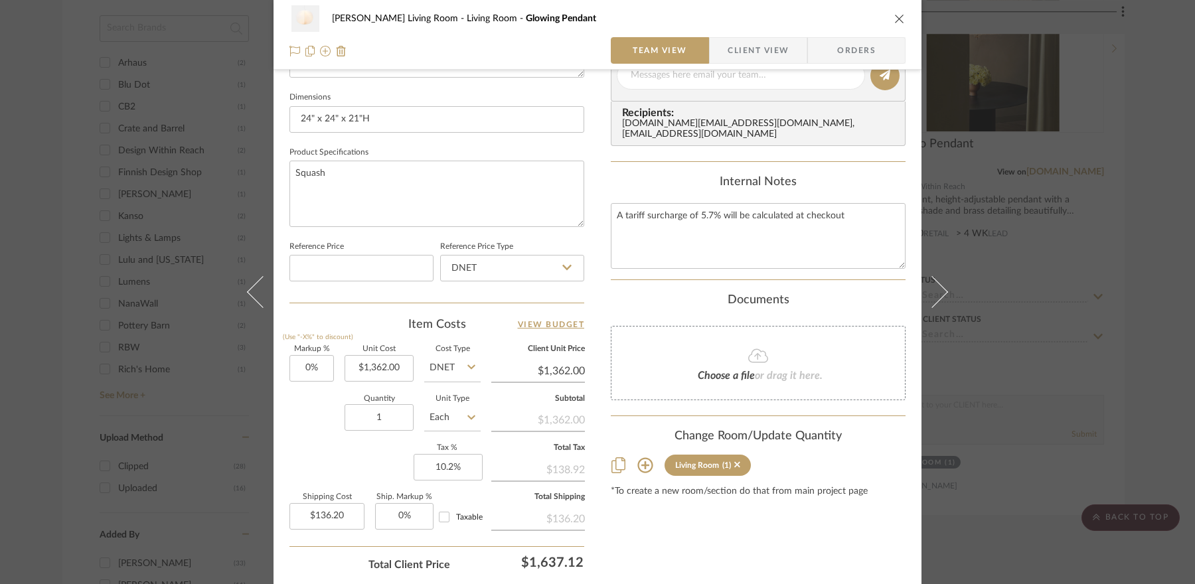
click at [770, 249] on div "[PERSON_NAME] Living Room Living Room Glowing Pendant Team View Client View Ord…" at bounding box center [597, 292] width 1195 height 584
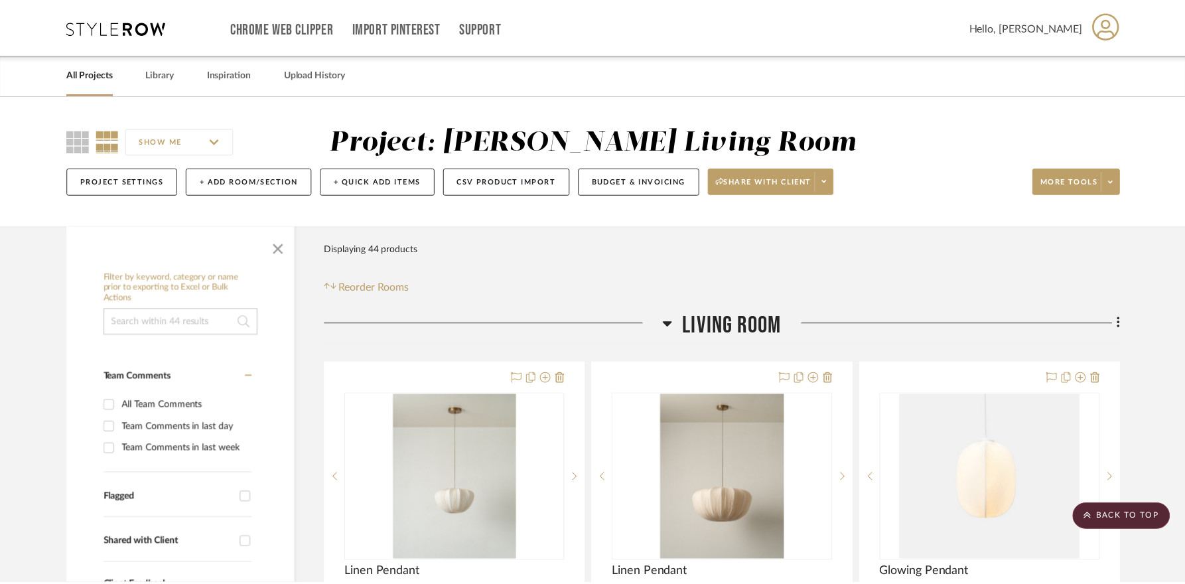
scroll to position [1017, 0]
